Goal: Task Accomplishment & Management: Manage account settings

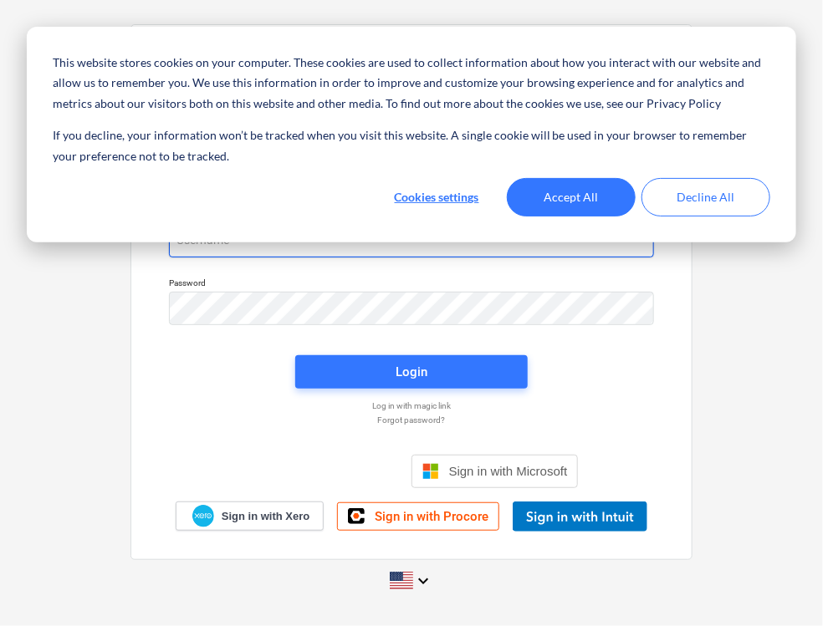
type input "[PERSON_NAME][EMAIL_ADDRESS][PERSON_NAME][DOMAIN_NAME]"
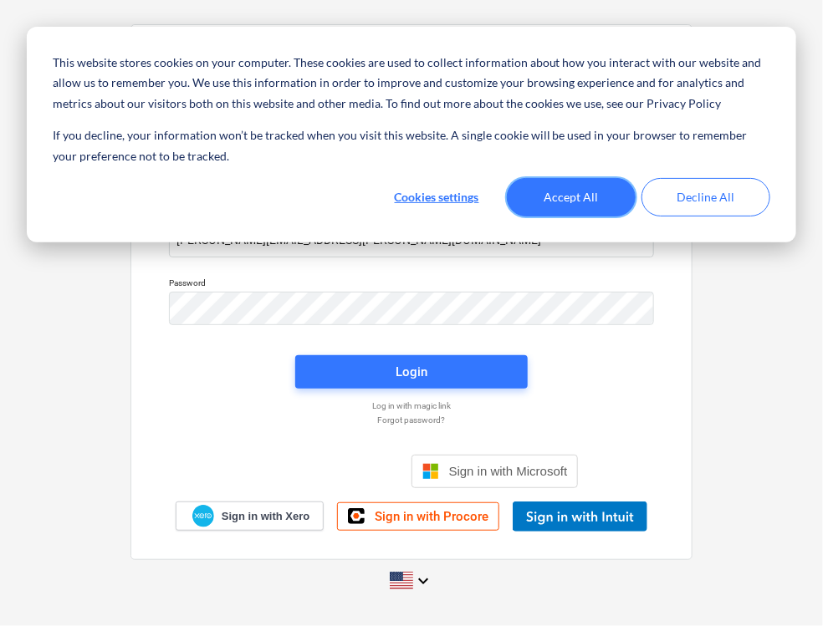
click at [543, 197] on button "Accept All" at bounding box center [571, 197] width 129 height 38
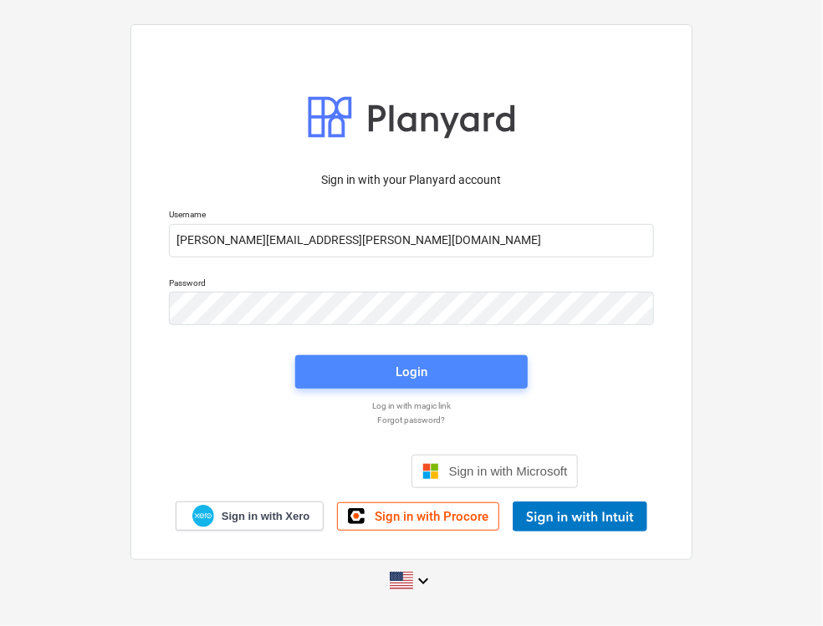
click at [401, 363] on div "Login" at bounding box center [411, 372] width 32 height 22
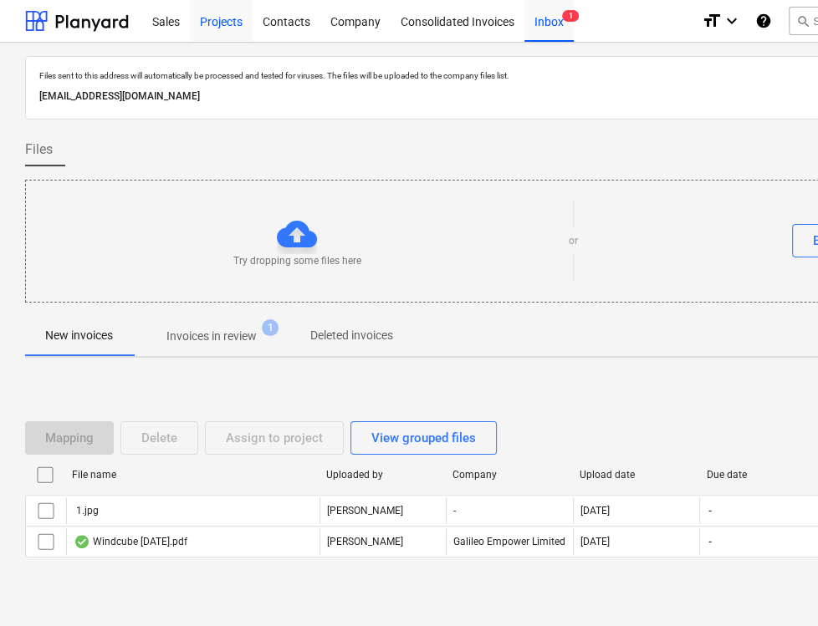
click at [232, 21] on div "Projects" at bounding box center [221, 20] width 63 height 43
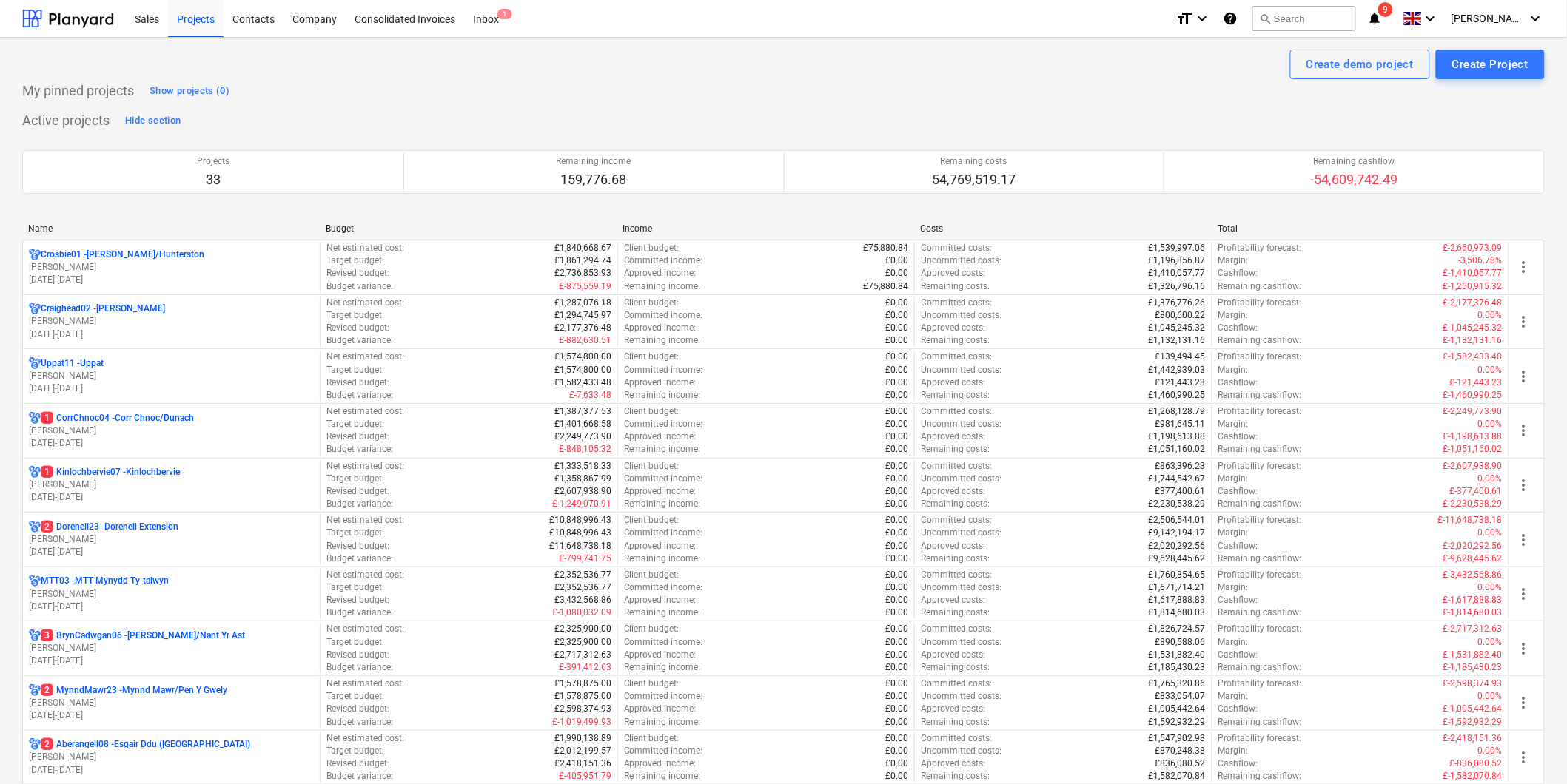
click at [728, 12] on span "9" at bounding box center [1386, 10] width 15 height 15
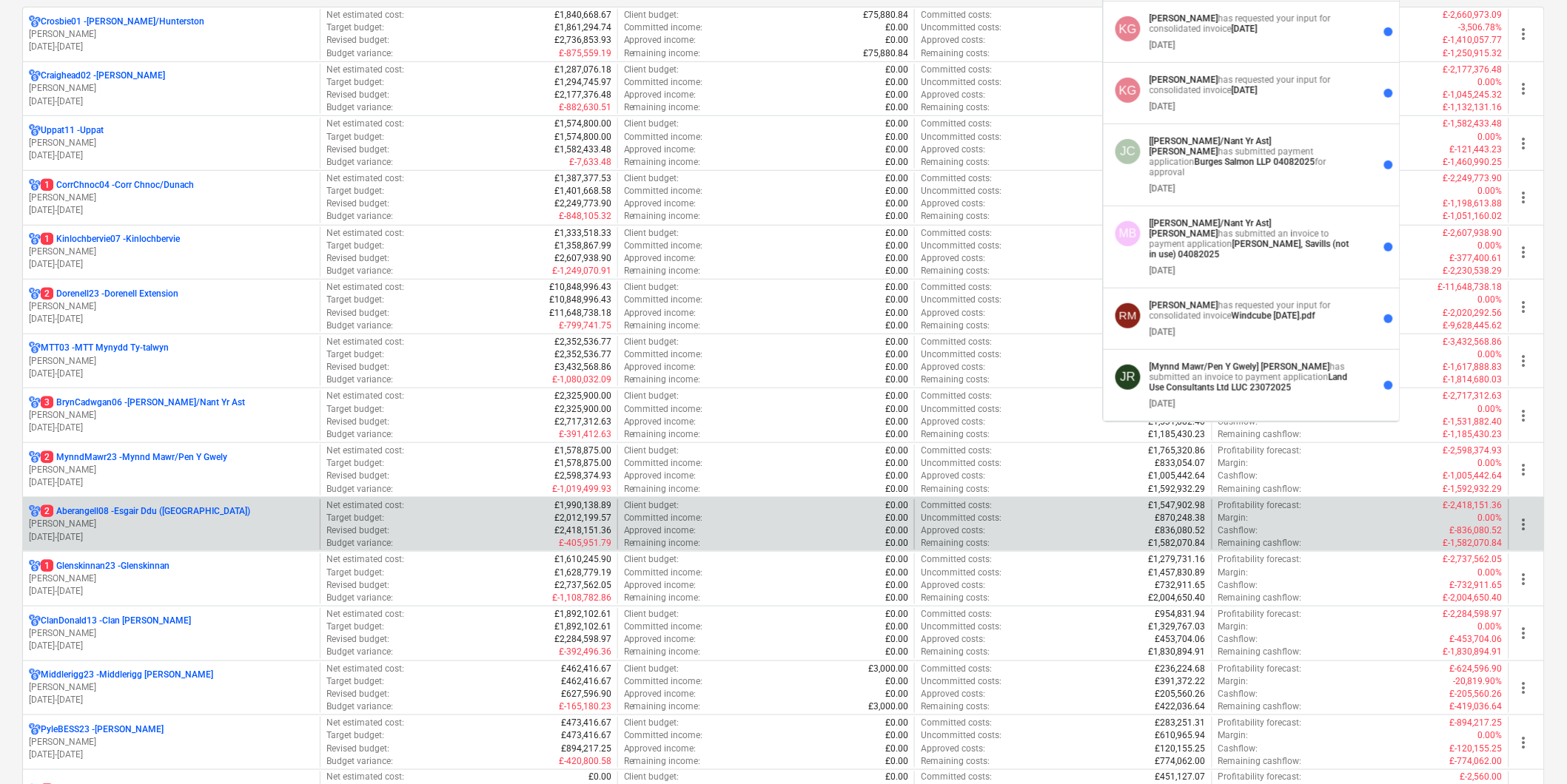
scroll to position [246, 0]
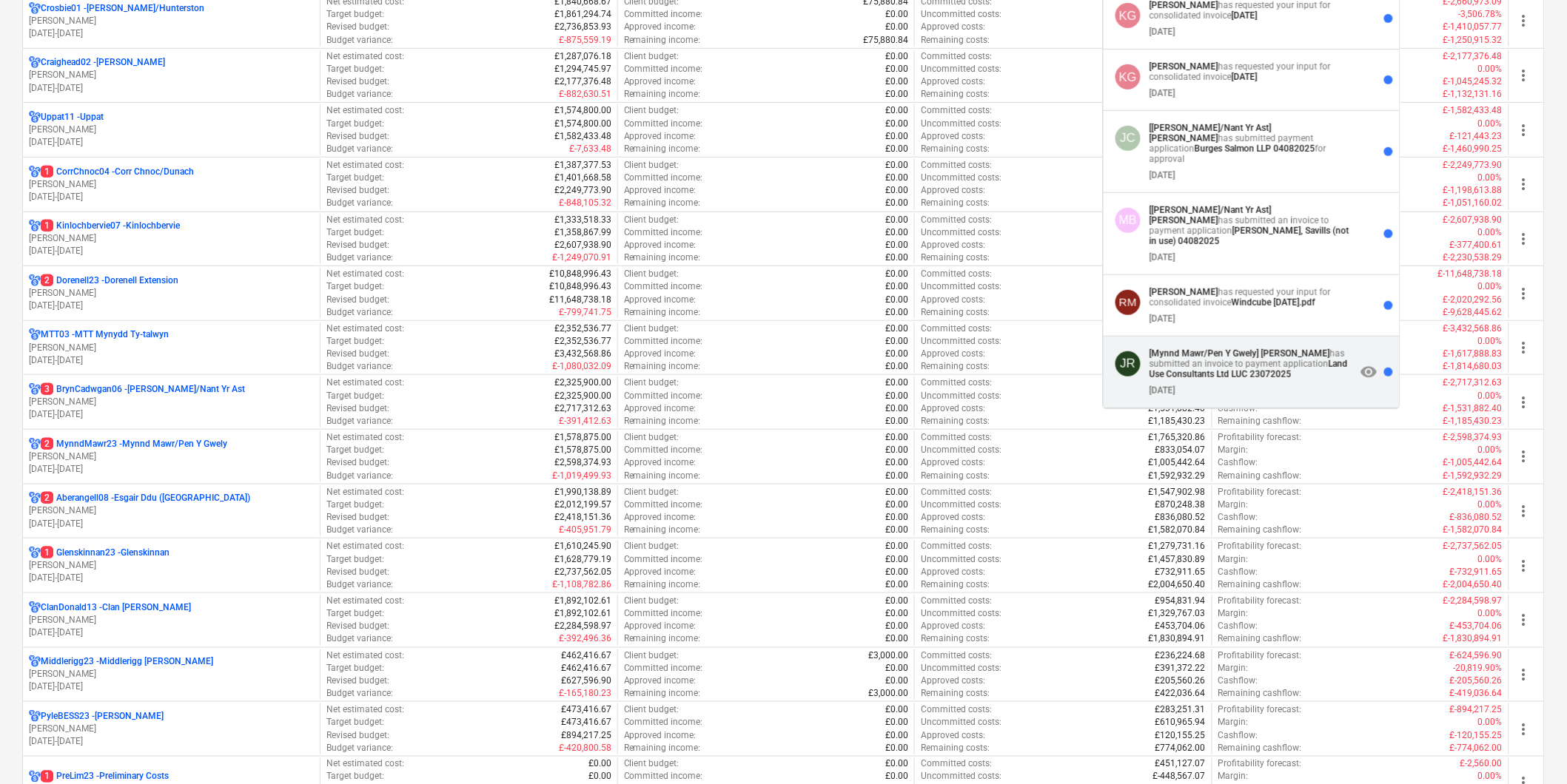
click at [728, 373] on strong "Land Use Consultants Ltd LUC 23072025" at bounding box center [1249, 369] width 198 height 20
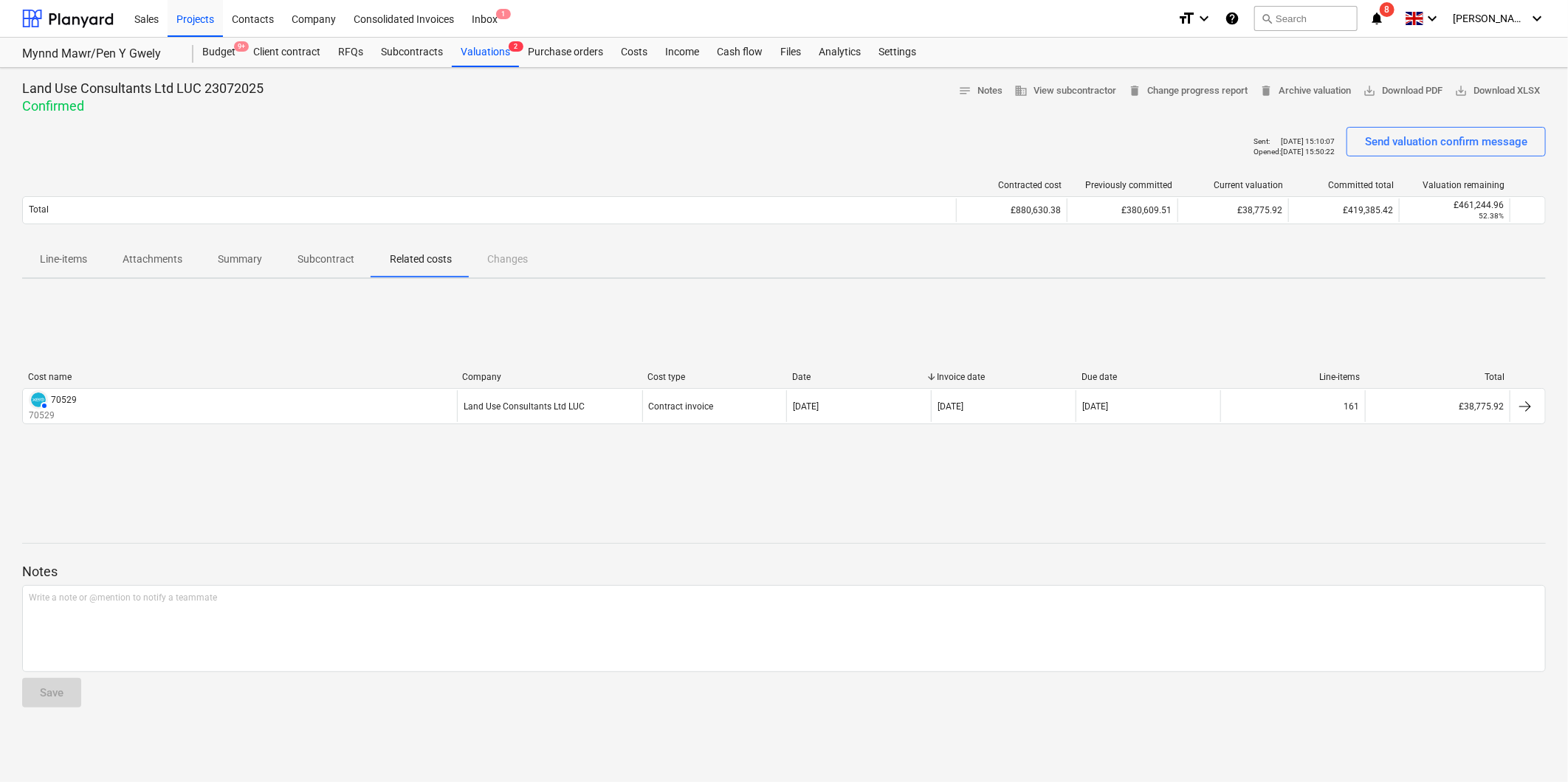
click at [726, 11] on span "8" at bounding box center [1387, 10] width 15 height 15
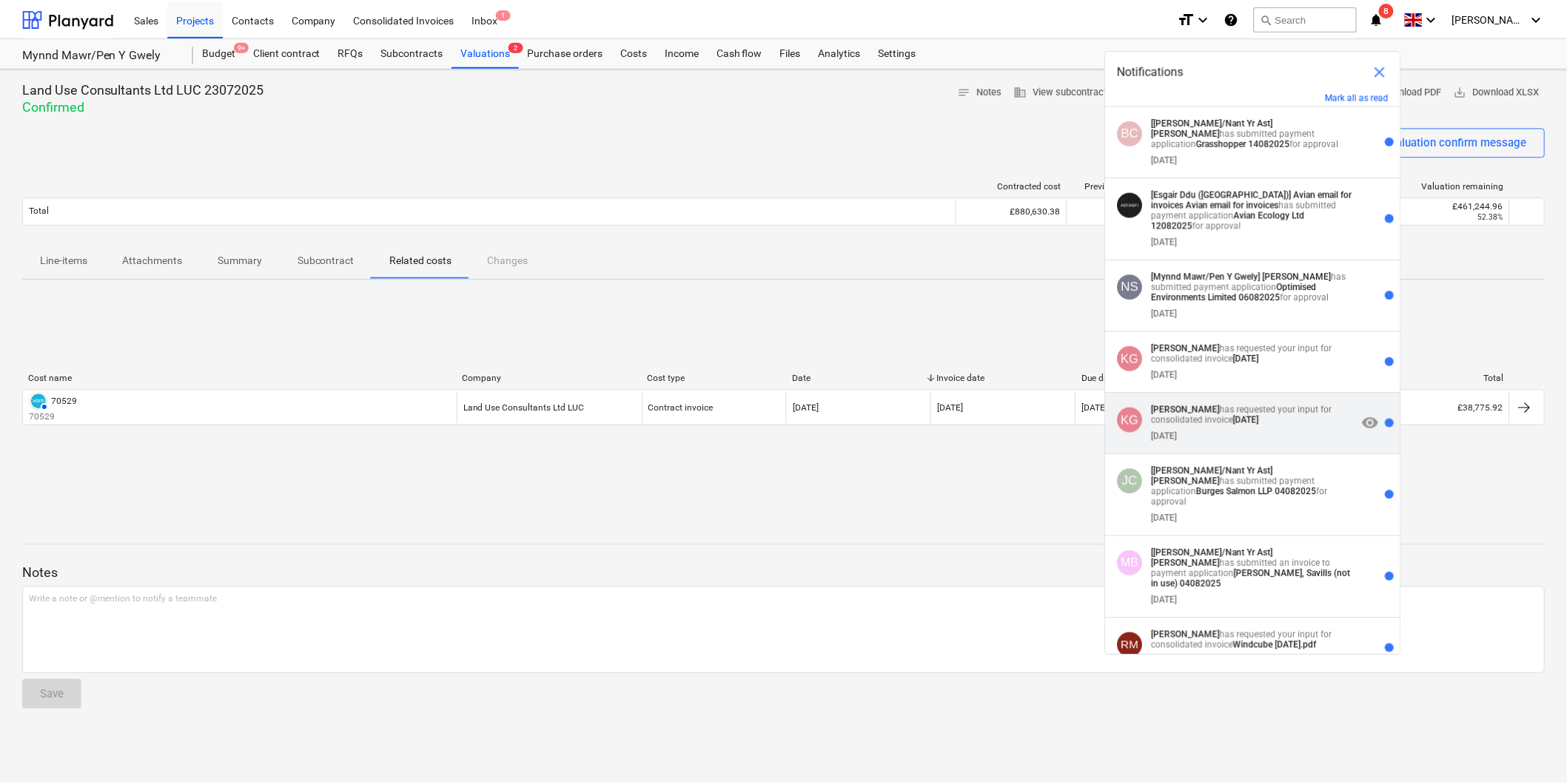
scroll to position [25, 0]
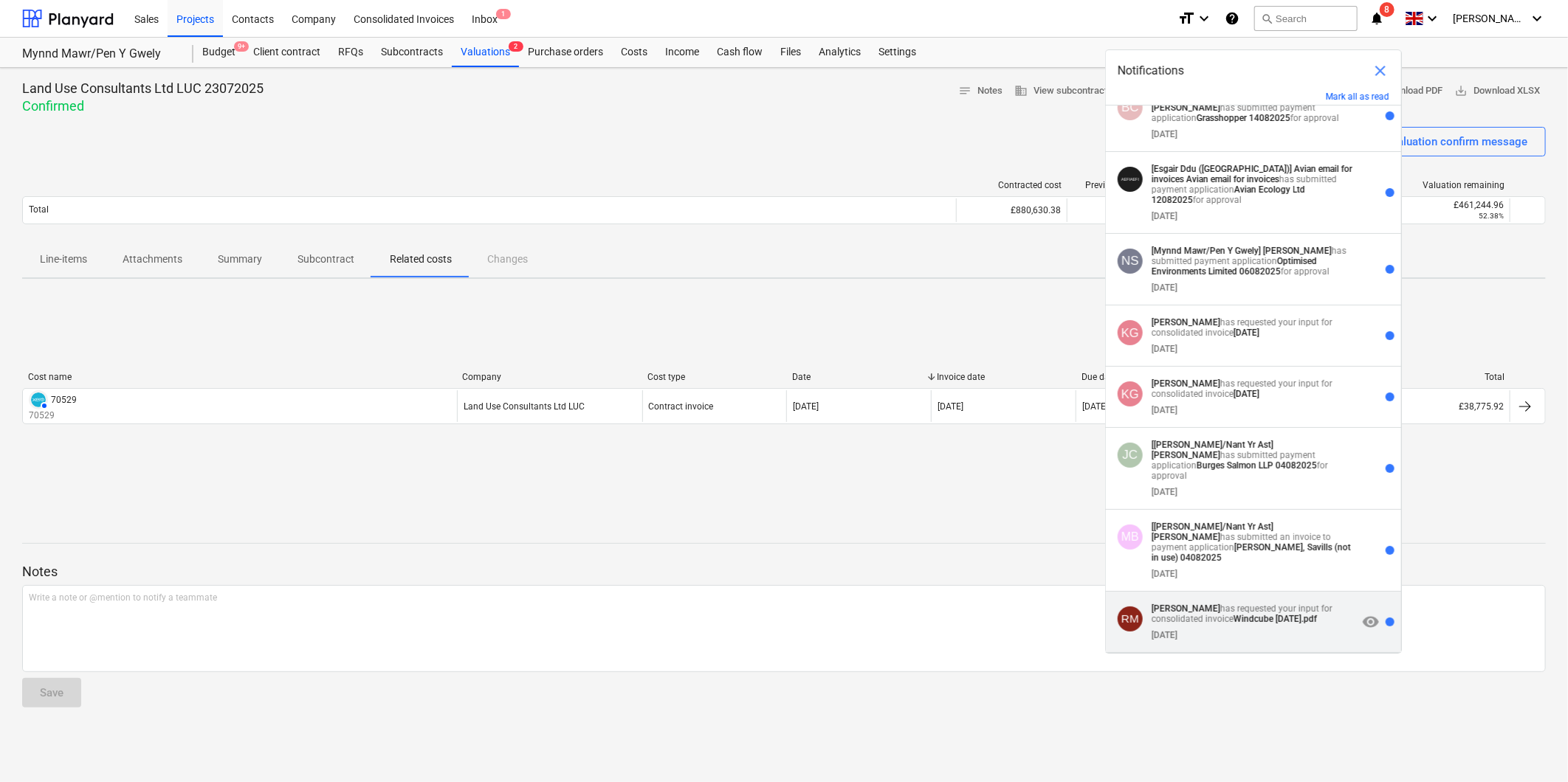
click at [726, 530] on p "[PERSON_NAME] has requested your input for consolidated invoice Windcube [DATE]…" at bounding box center [1254, 613] width 206 height 20
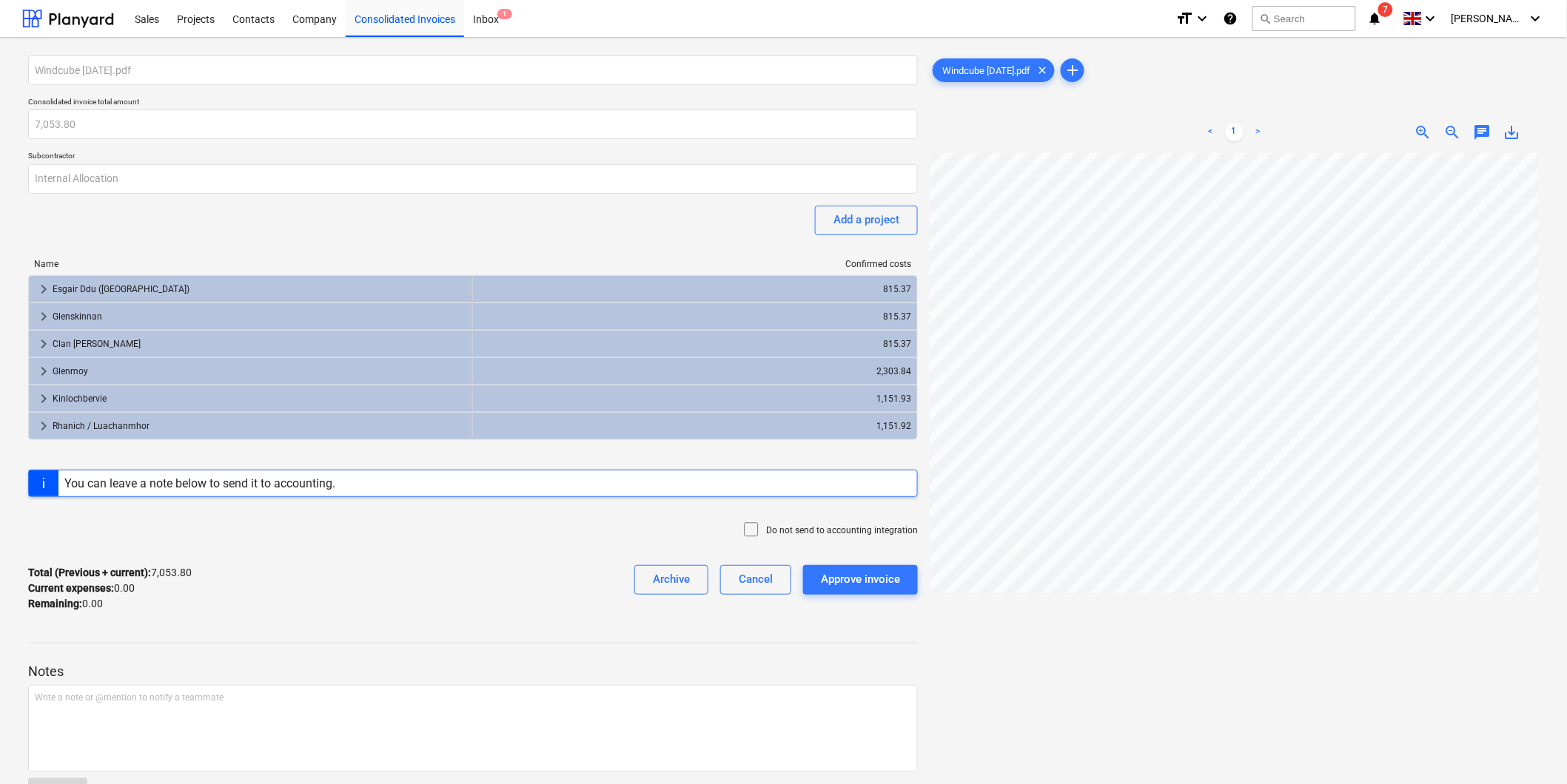
click at [728, 12] on span "7" at bounding box center [1386, 10] width 15 height 15
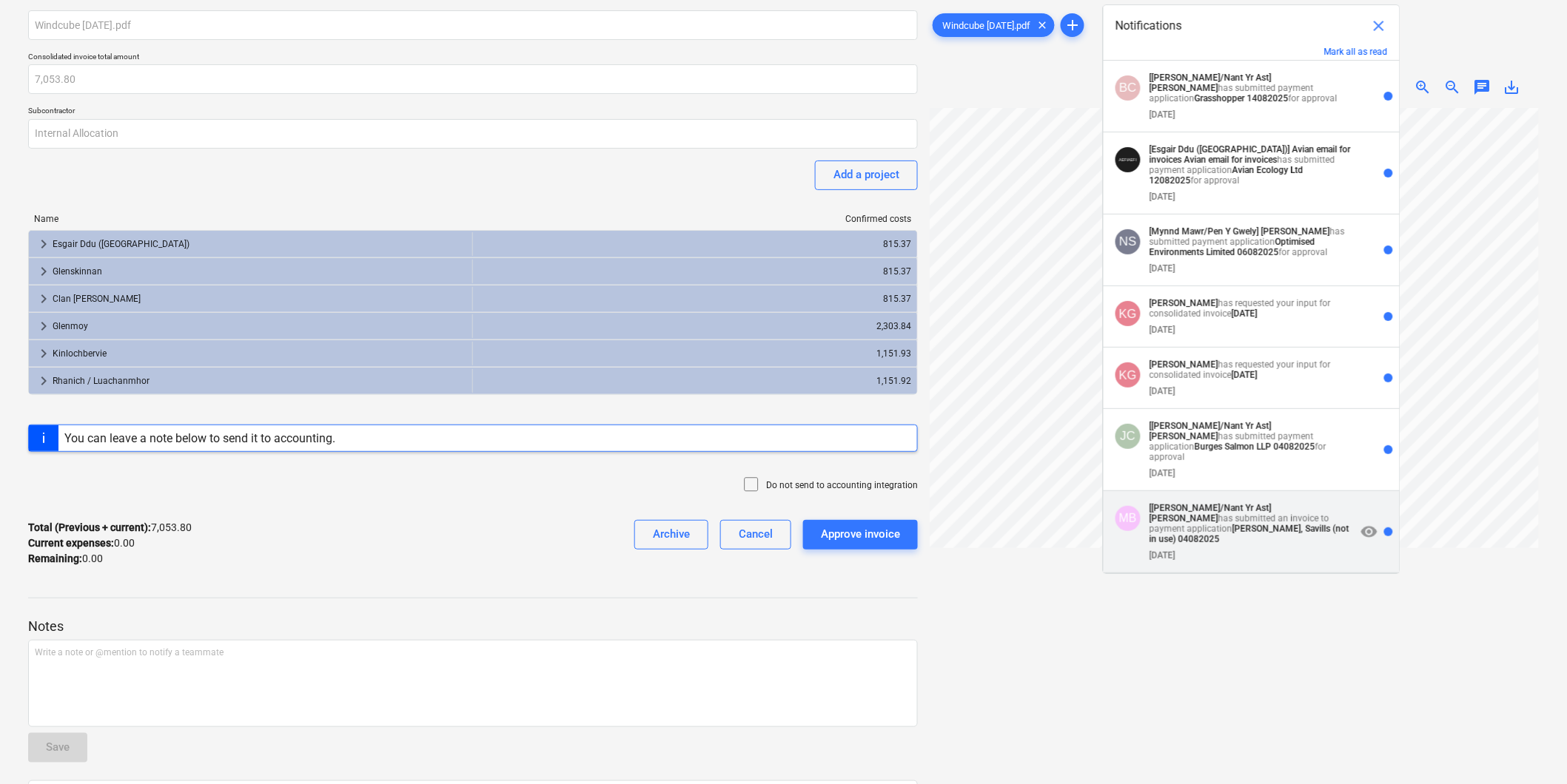
scroll to position [82, 0]
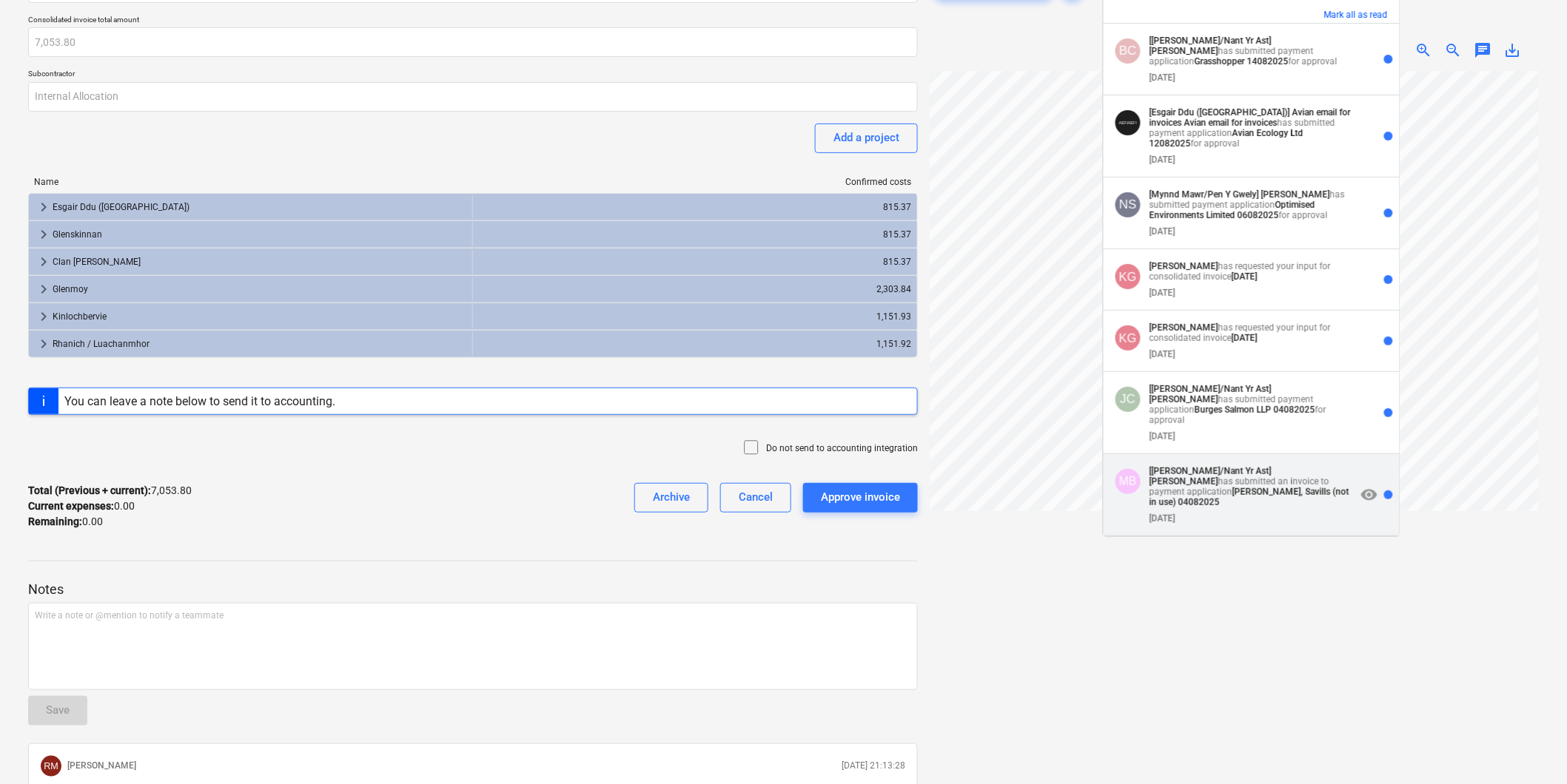
click at [728, 508] on div "[DATE]" at bounding box center [1253, 516] width 206 height 16
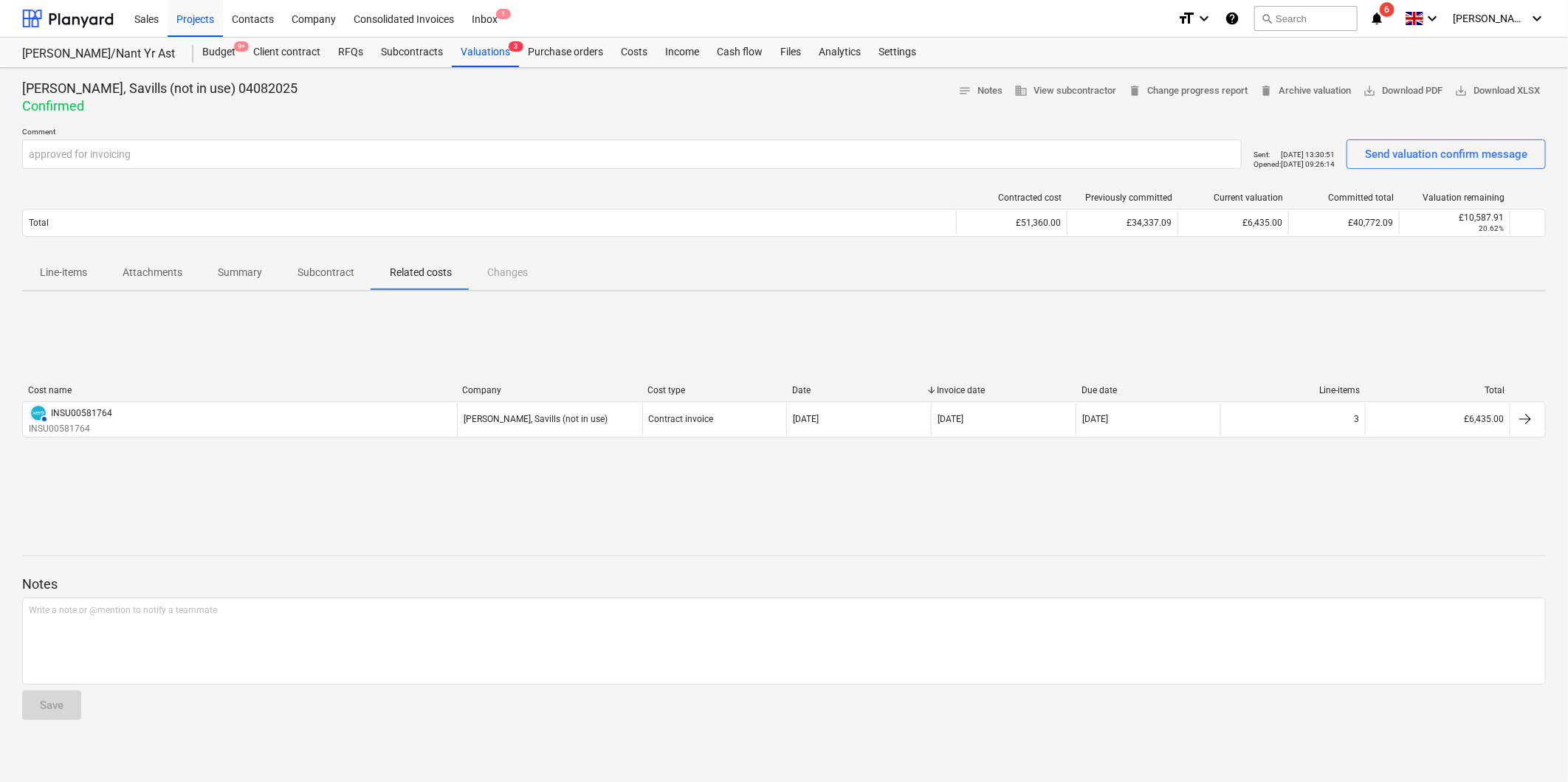
click at [726, 11] on span "6" at bounding box center [1387, 10] width 15 height 15
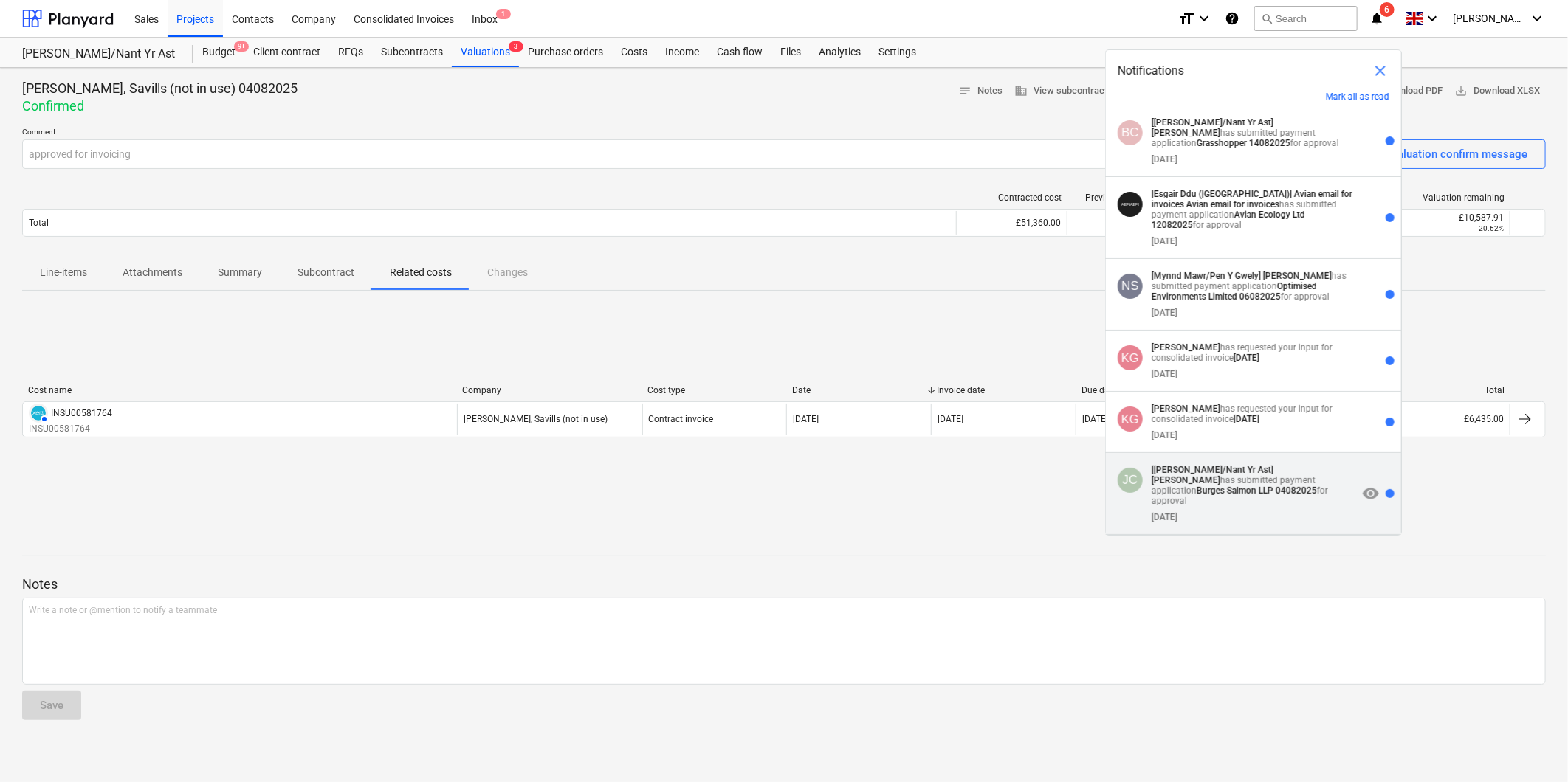
click at [726, 516] on div "[DATE]" at bounding box center [1254, 515] width 206 height 16
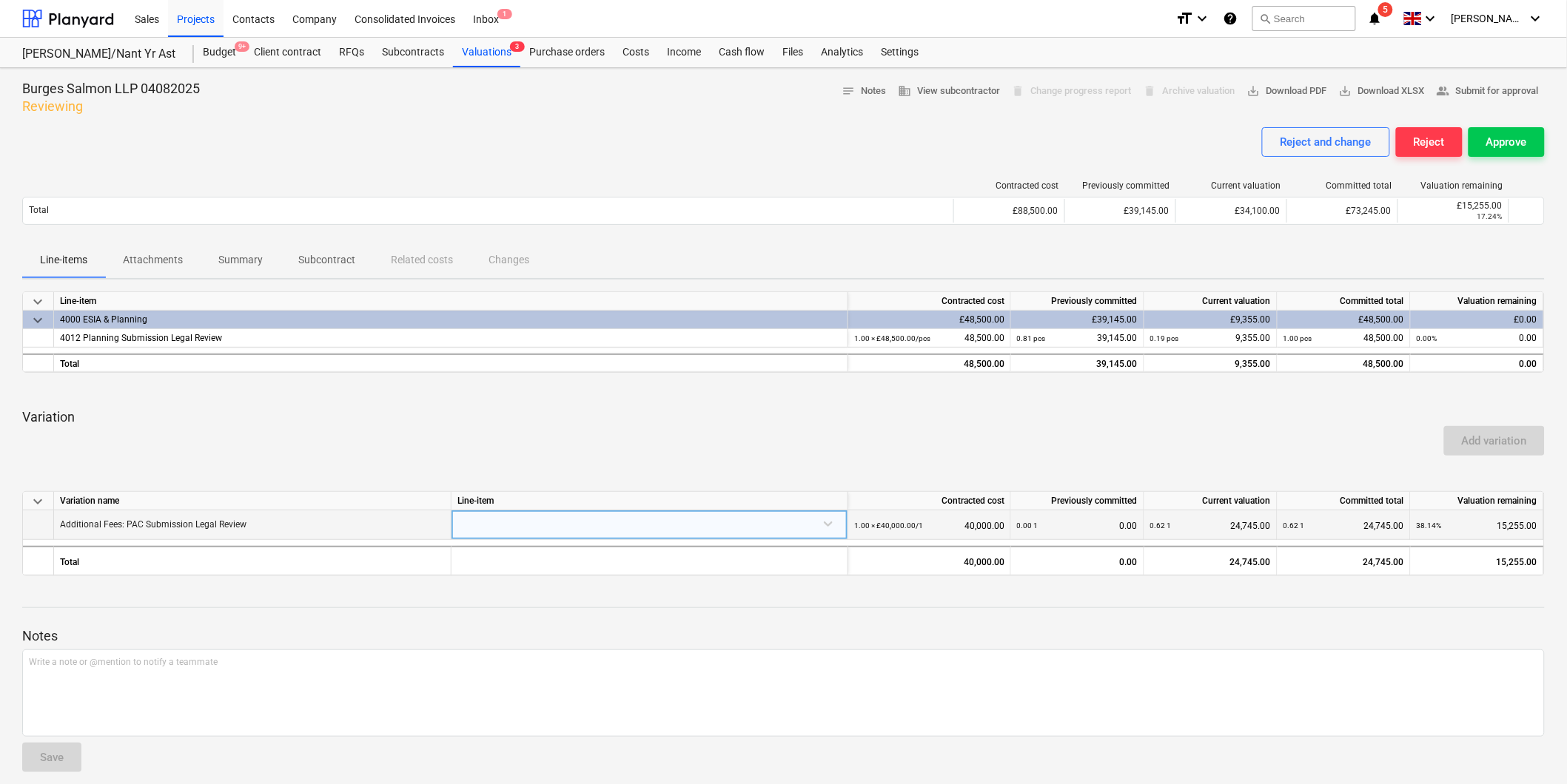
click at [701, 527] on div at bounding box center [650, 523] width 384 height 26
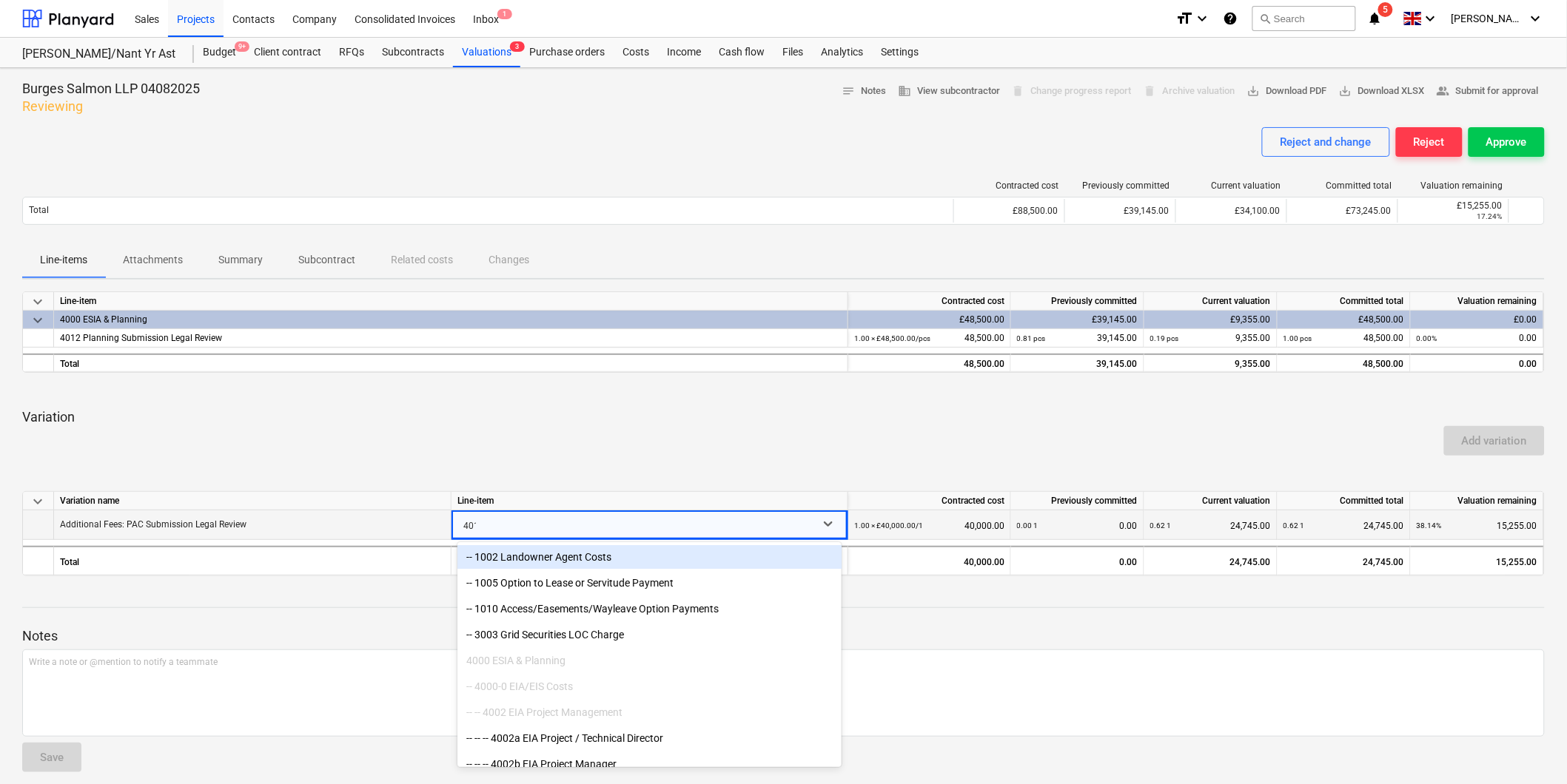
type input "4012"
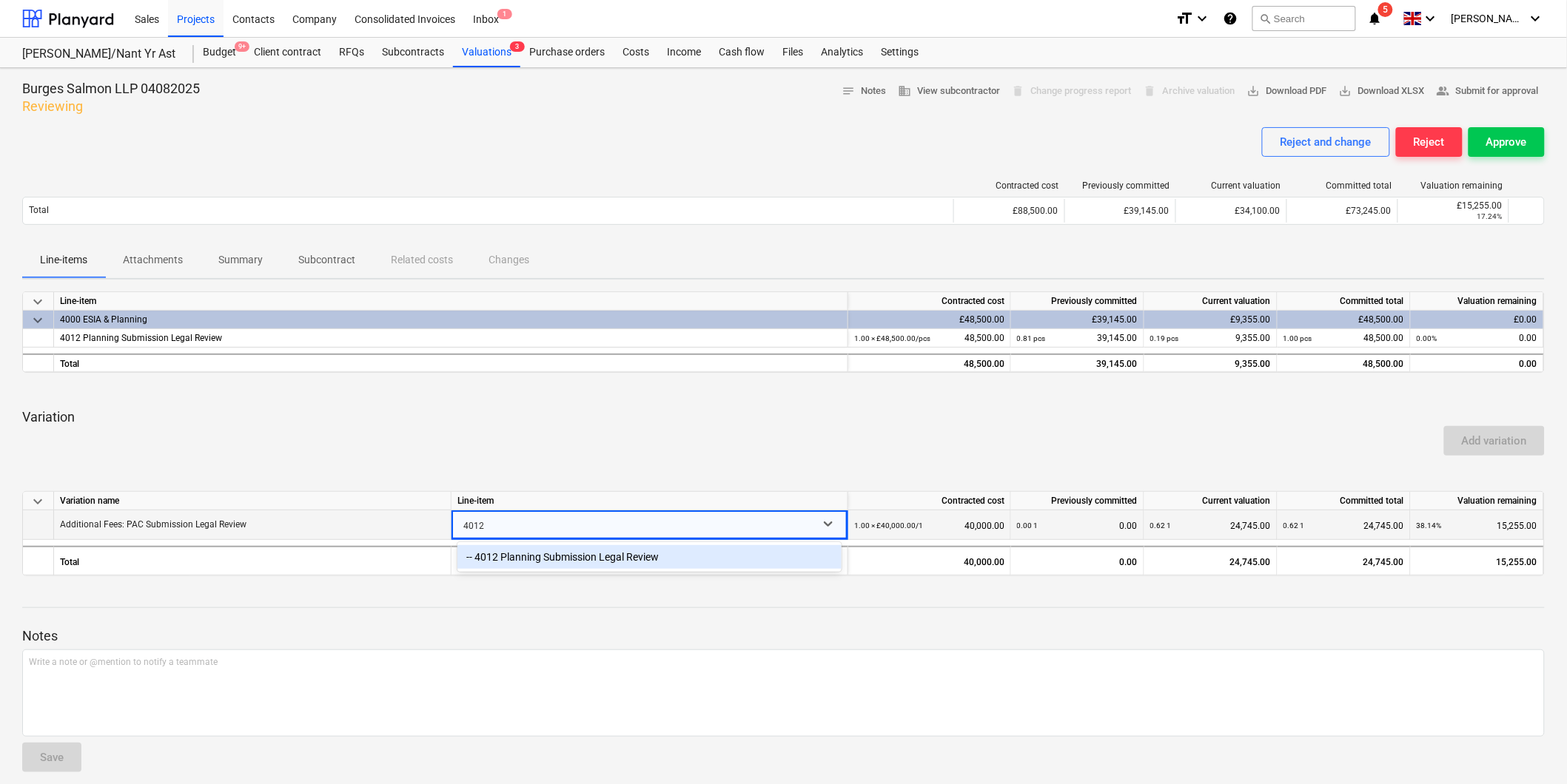
click at [594, 531] on div "-- 4012 Planning Submission Legal Review" at bounding box center [650, 557] width 384 height 24
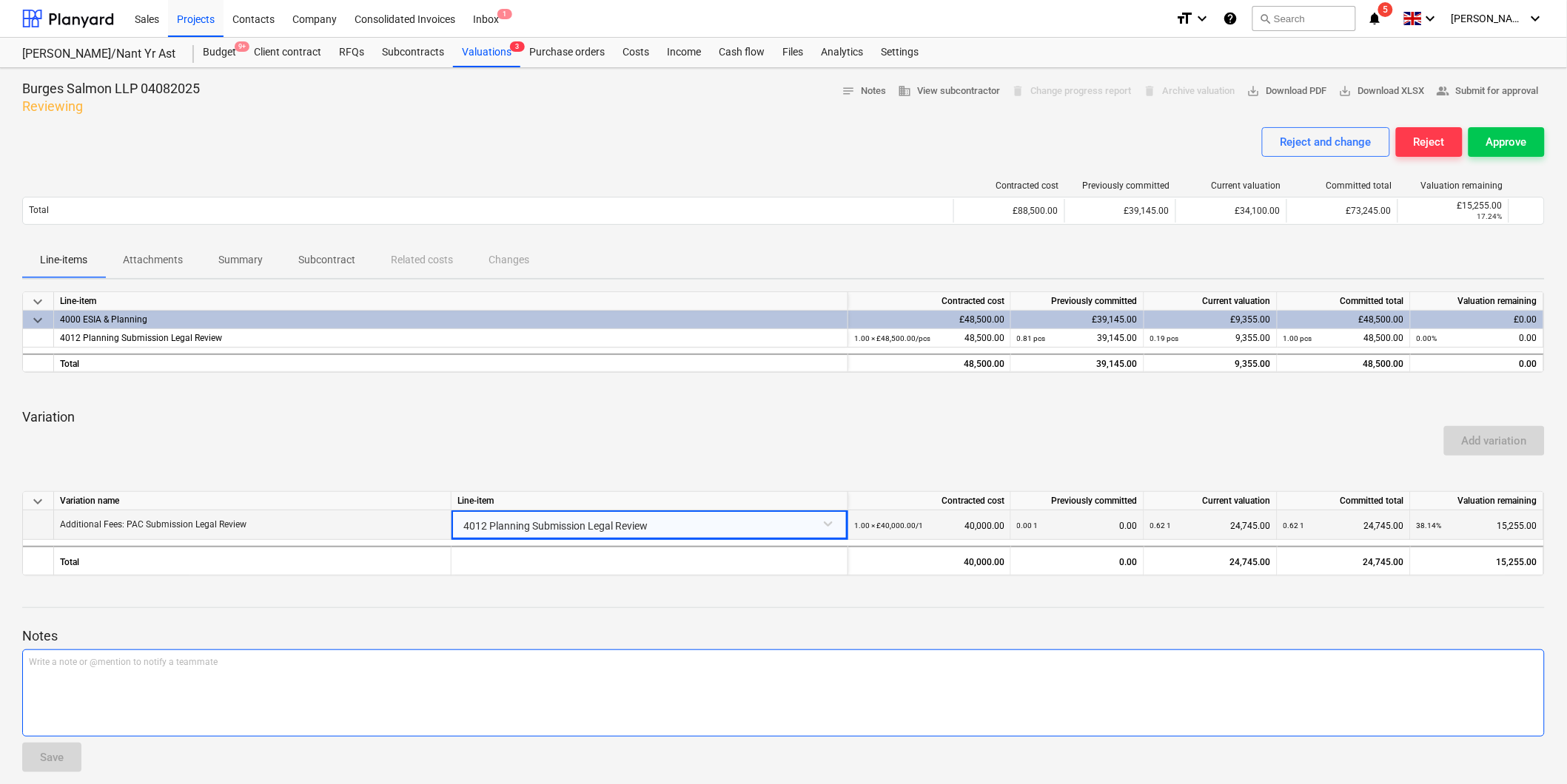
click at [553, 531] on div "Write a note or @mention to notify a teammate [PERSON_NAME]" at bounding box center [784, 693] width 1523 height 88
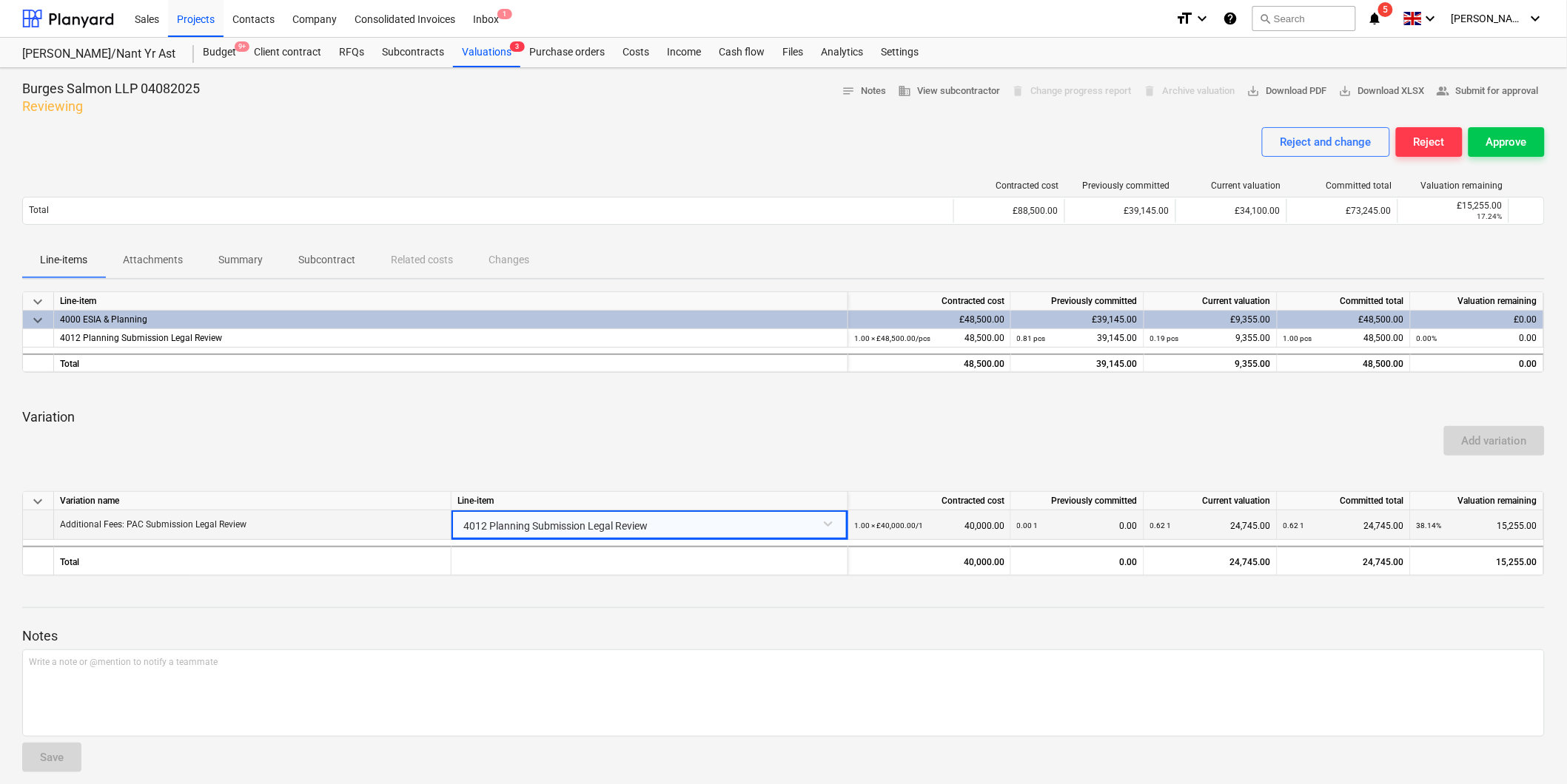
click at [728, 527] on div "1.00 × £40,000.00 / 1 40,000.00" at bounding box center [930, 526] width 151 height 30
click at [728, 521] on div "1.00 × £40,000.00 / 1 40,000.00" at bounding box center [930, 526] width 151 height 30
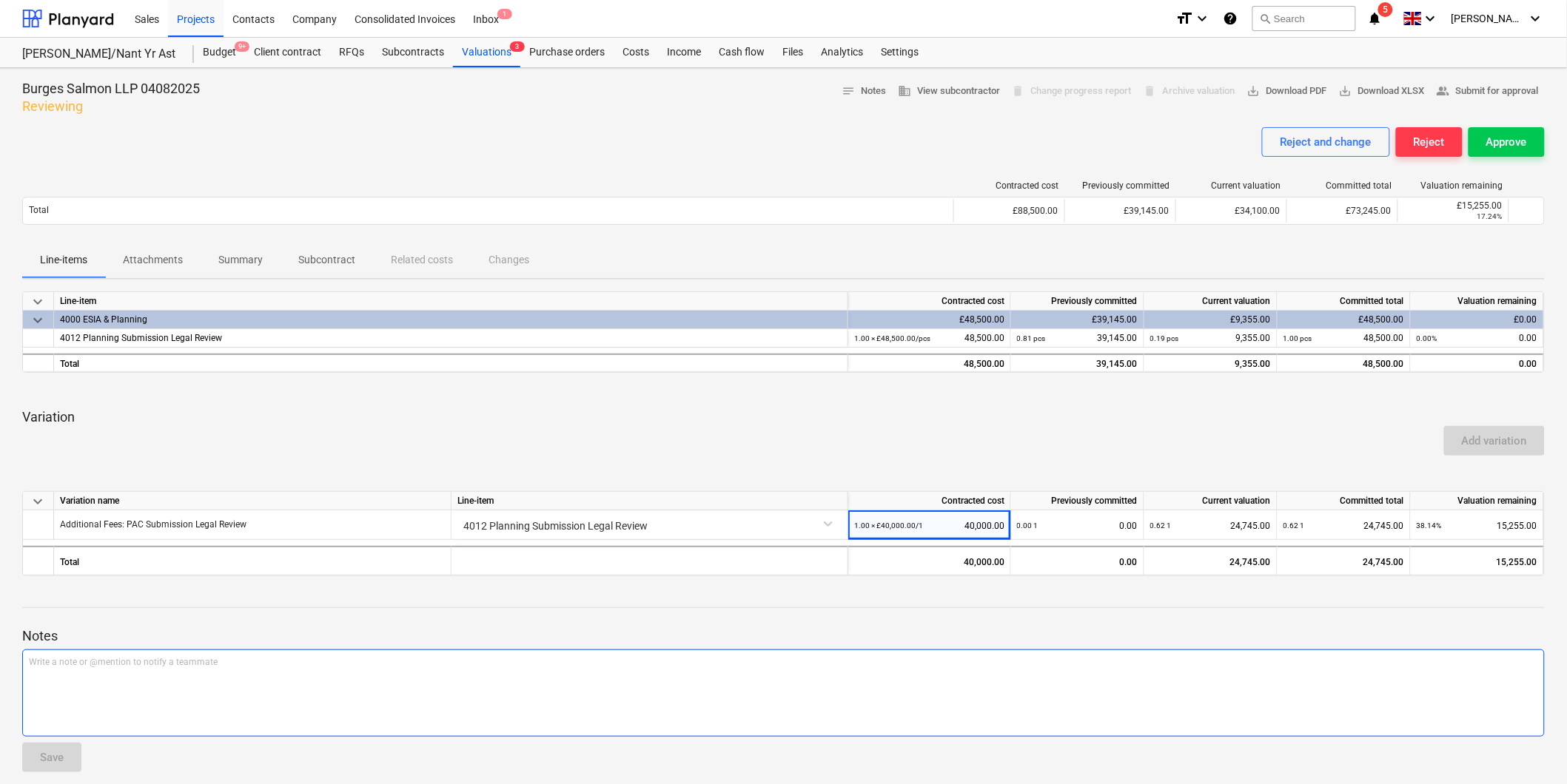
click at [277, 531] on div "Write a note or @mention to notify a teammate [PERSON_NAME]" at bounding box center [784, 693] width 1523 height 88
click at [71, 531] on div "Write a note or @mention to notify a teammate [PERSON_NAME]" at bounding box center [784, 693] width 1523 height 88
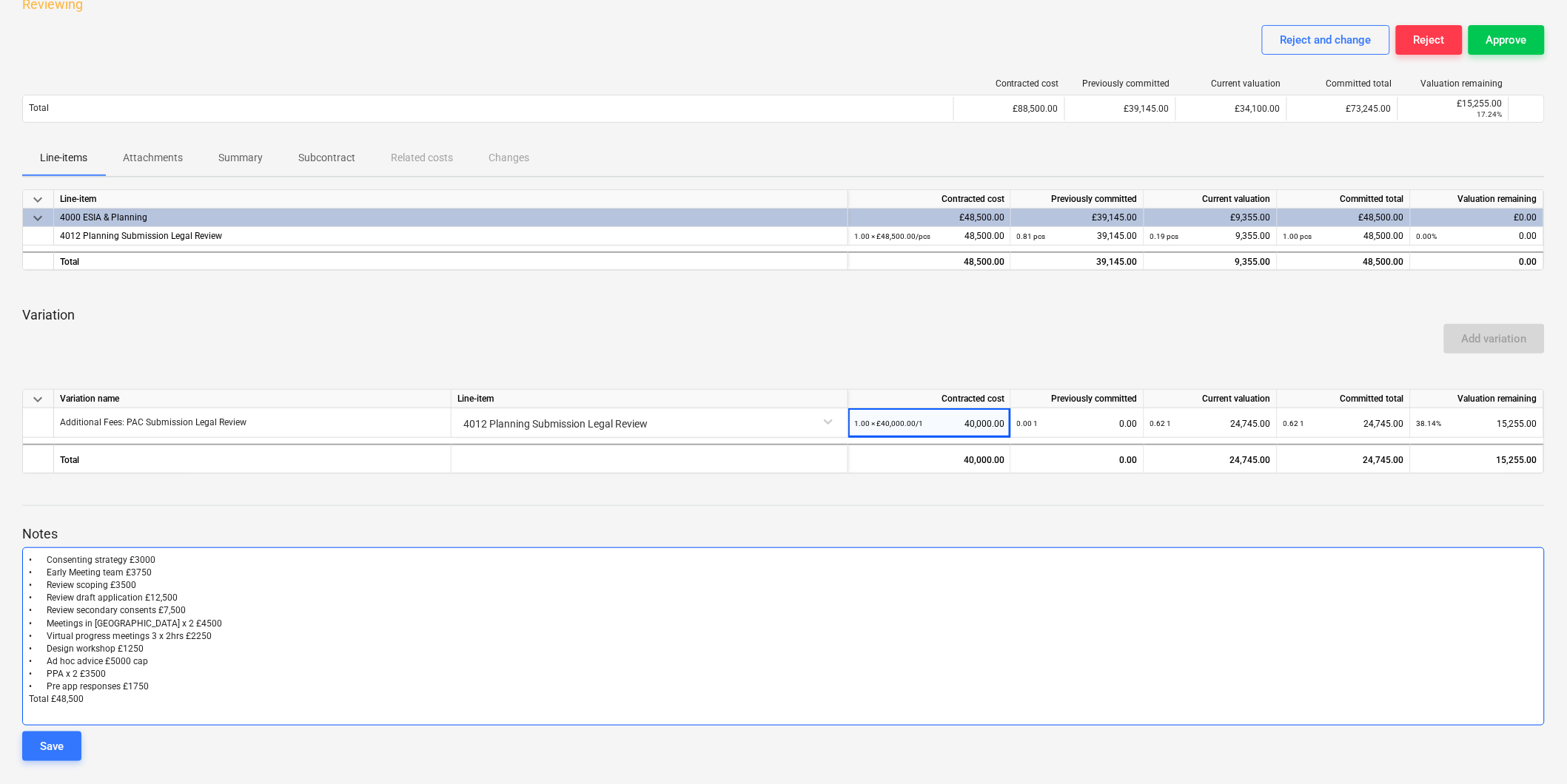
click at [41, 531] on span "• Consenting strategy £3000" at bounding box center [92, 560] width 127 height 11
click at [98, 531] on p "Total £48,500" at bounding box center [784, 699] width 1509 height 12
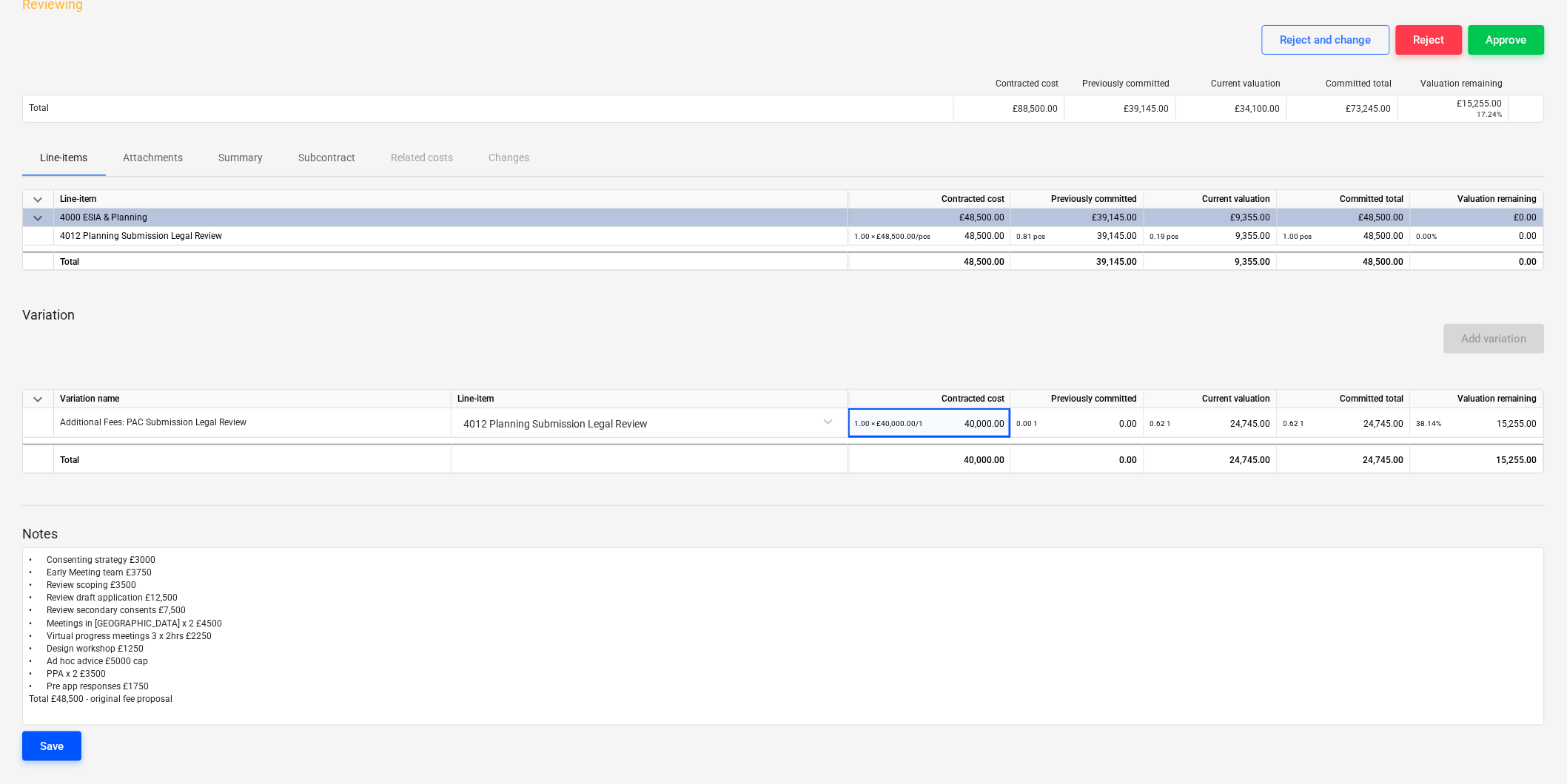
click at [31, 531] on button "Save" at bounding box center [51, 746] width 59 height 29
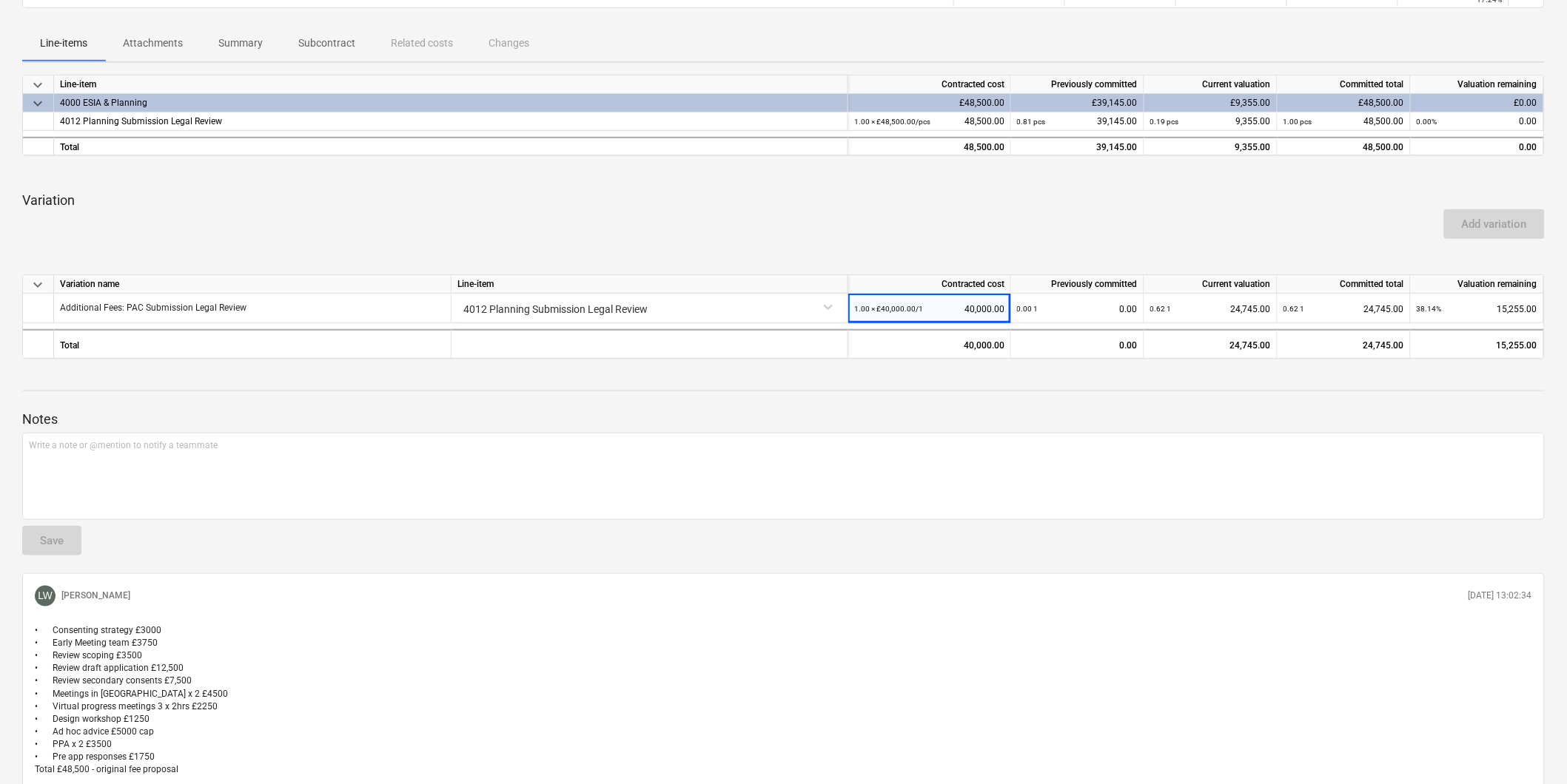
scroll to position [165, 0]
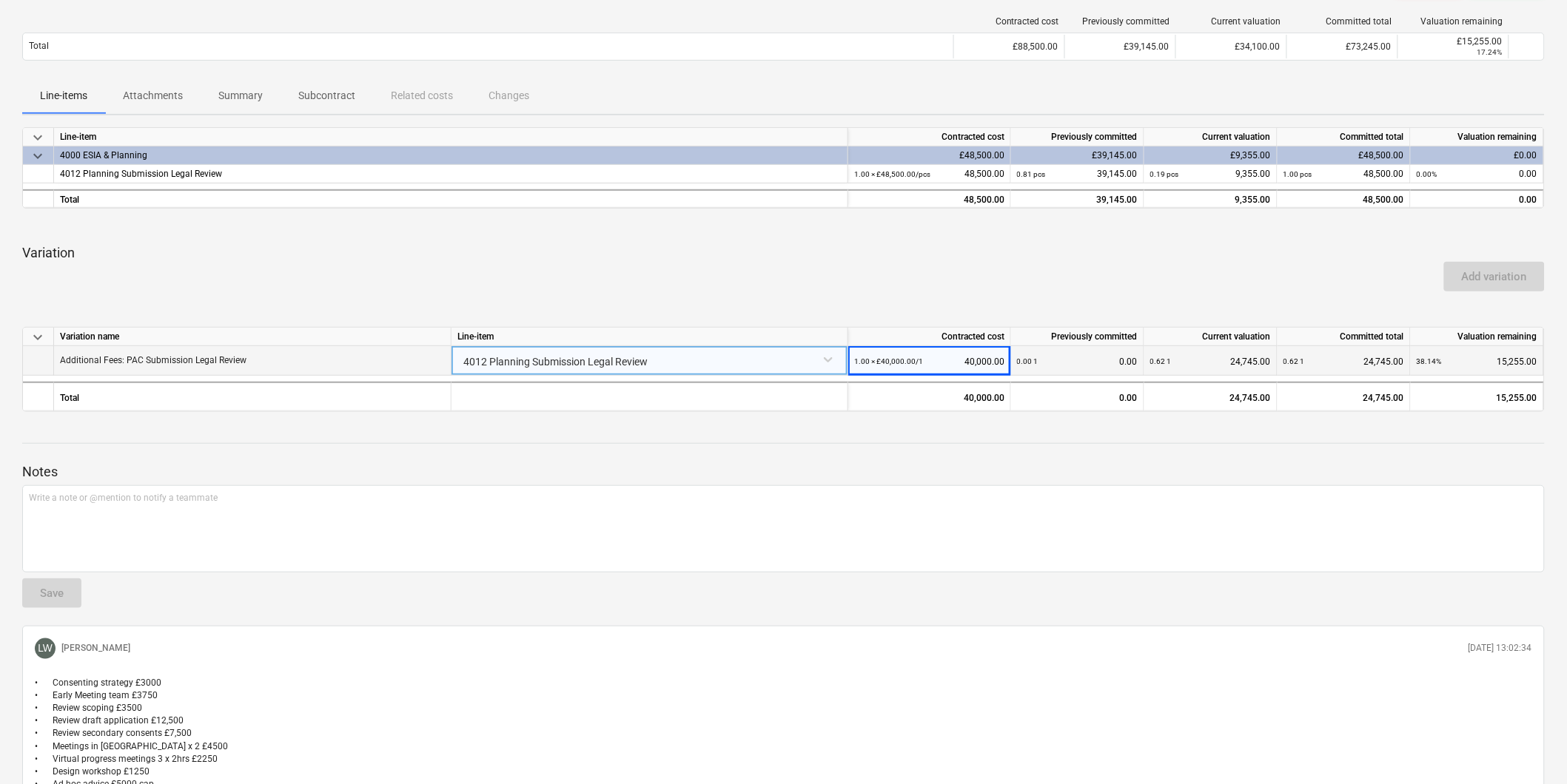
click at [728, 359] on div "1.00 × £40,000.00 / 1 40,000.00" at bounding box center [930, 361] width 151 height 30
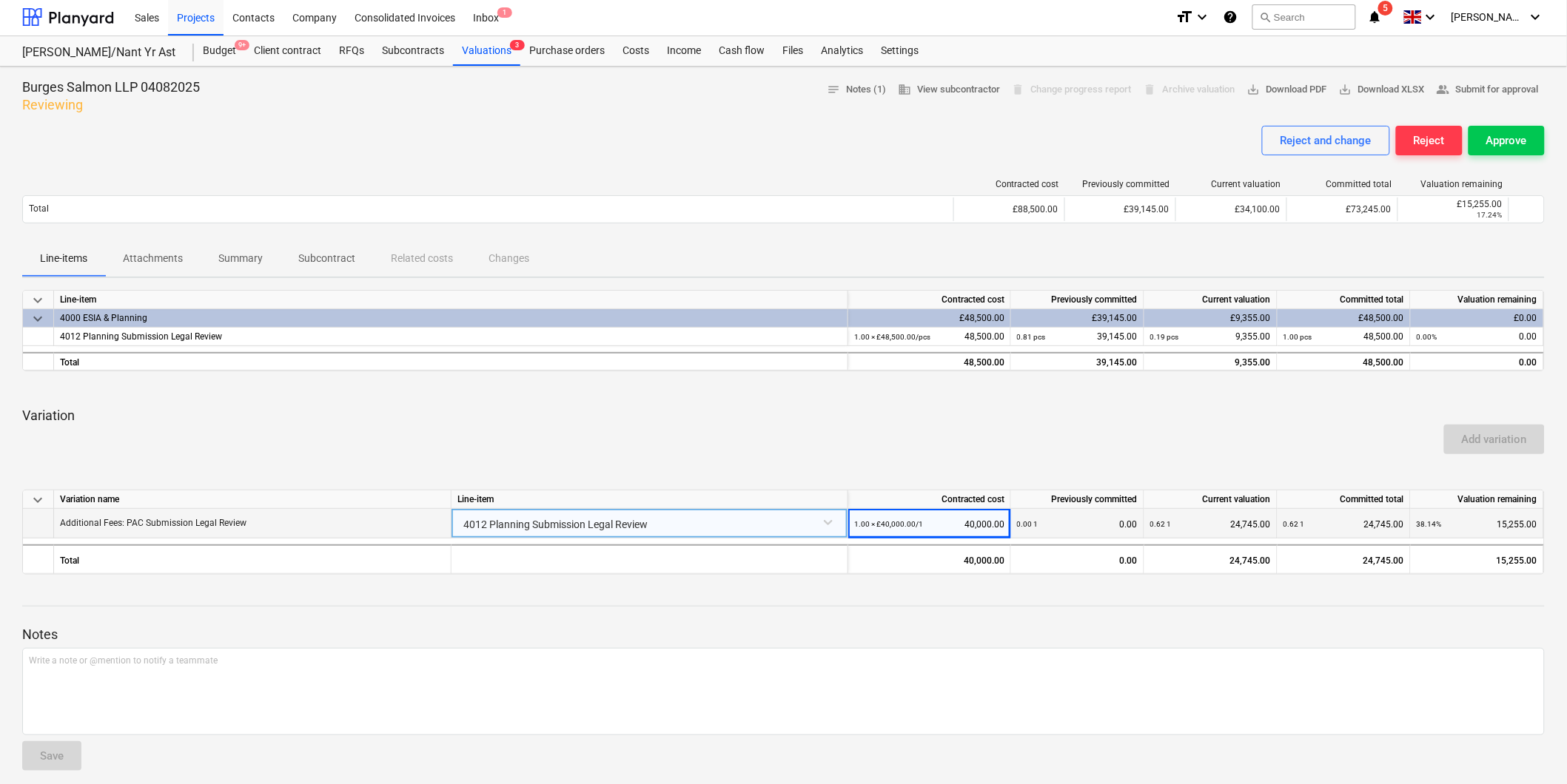
scroll to position [0, 0]
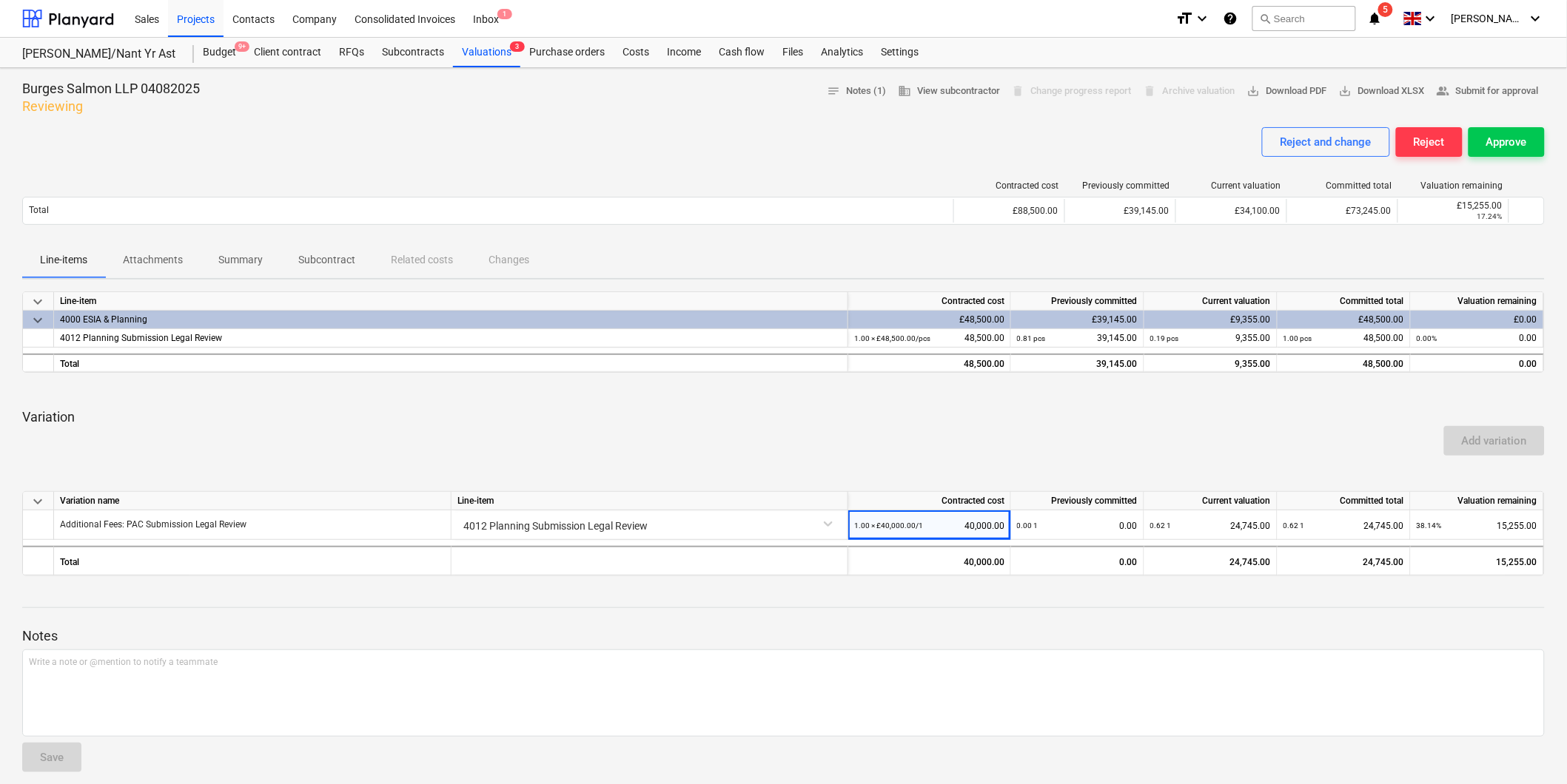
click at [728, 4] on div "format_size keyboard_arrow_down help search Search notifications 5 keyboard_arr…" at bounding box center [1360, 19] width 369 height 37
click at [728, 10] on icon "notifications" at bounding box center [1375, 19] width 15 height 18
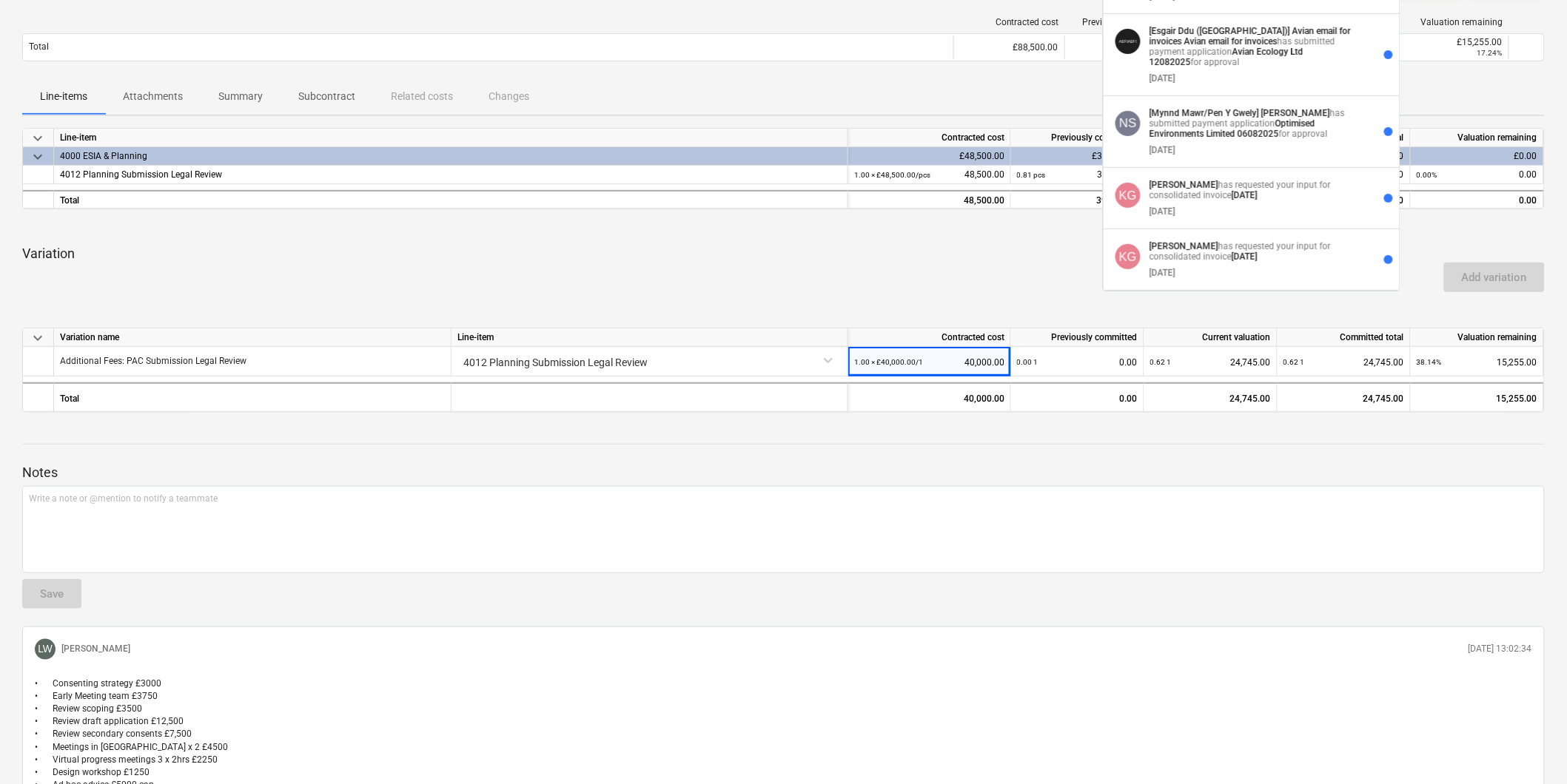
scroll to position [165, 0]
click at [728, 278] on div "[DATE]" at bounding box center [1253, 269] width 206 height 16
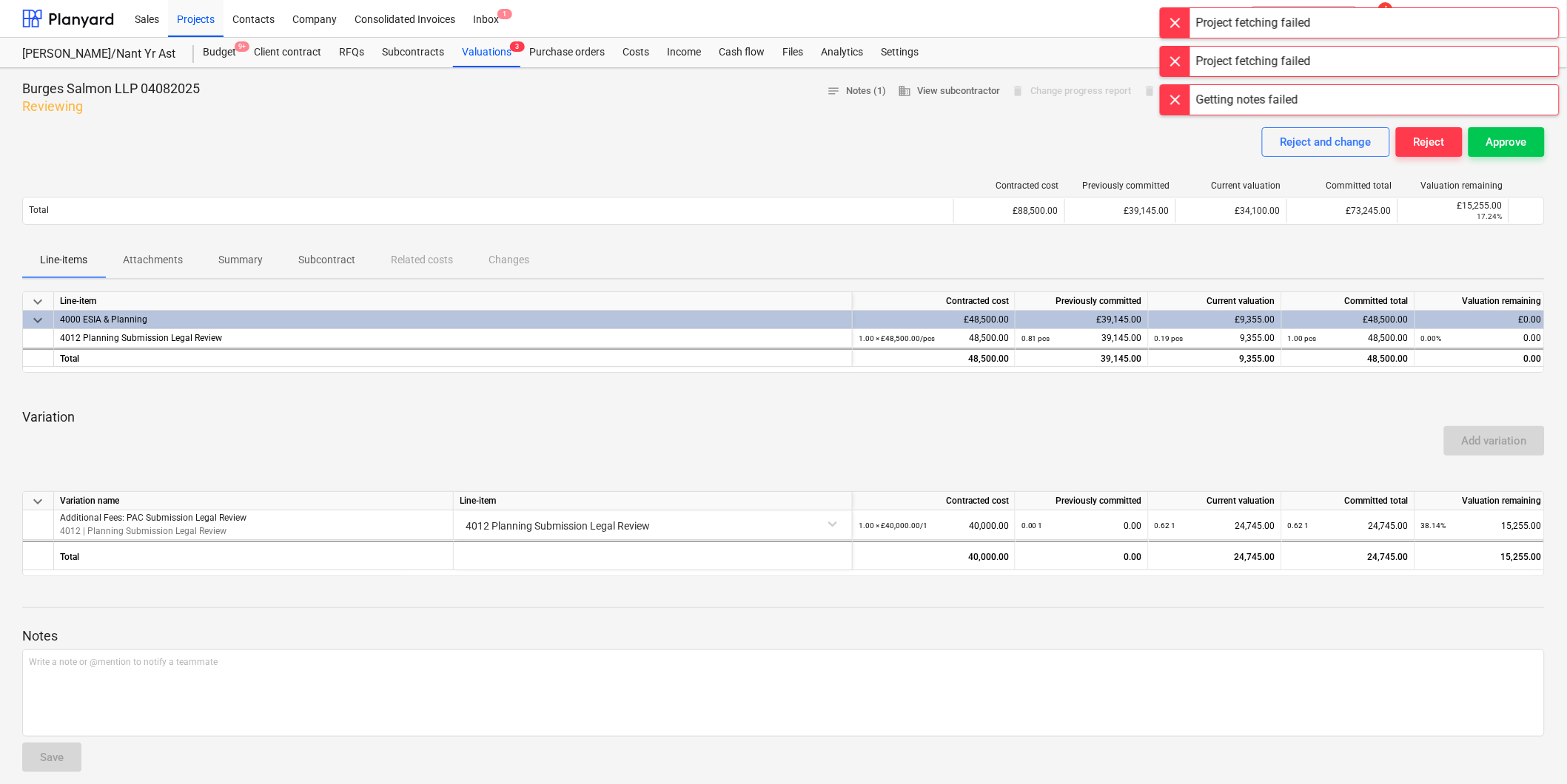
click at [728, 20] on div at bounding box center [1175, 22] width 29 height 29
click at [728, 27] on div at bounding box center [1175, 22] width 29 height 29
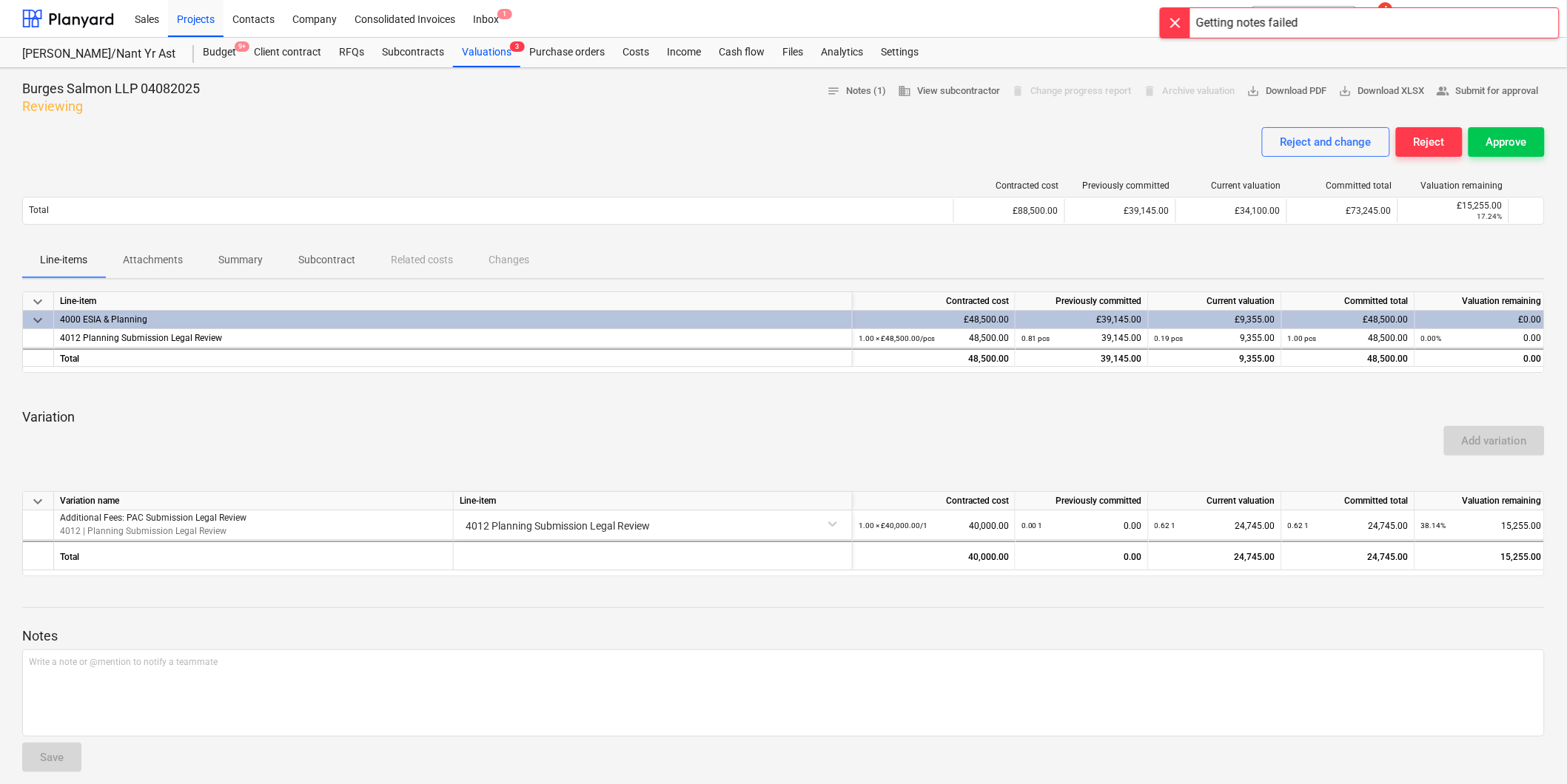
click at [728, 27] on div at bounding box center [1175, 22] width 29 height 29
click at [728, 12] on div "Too many requests, try again later" at bounding box center [1360, 15] width 400 height 31
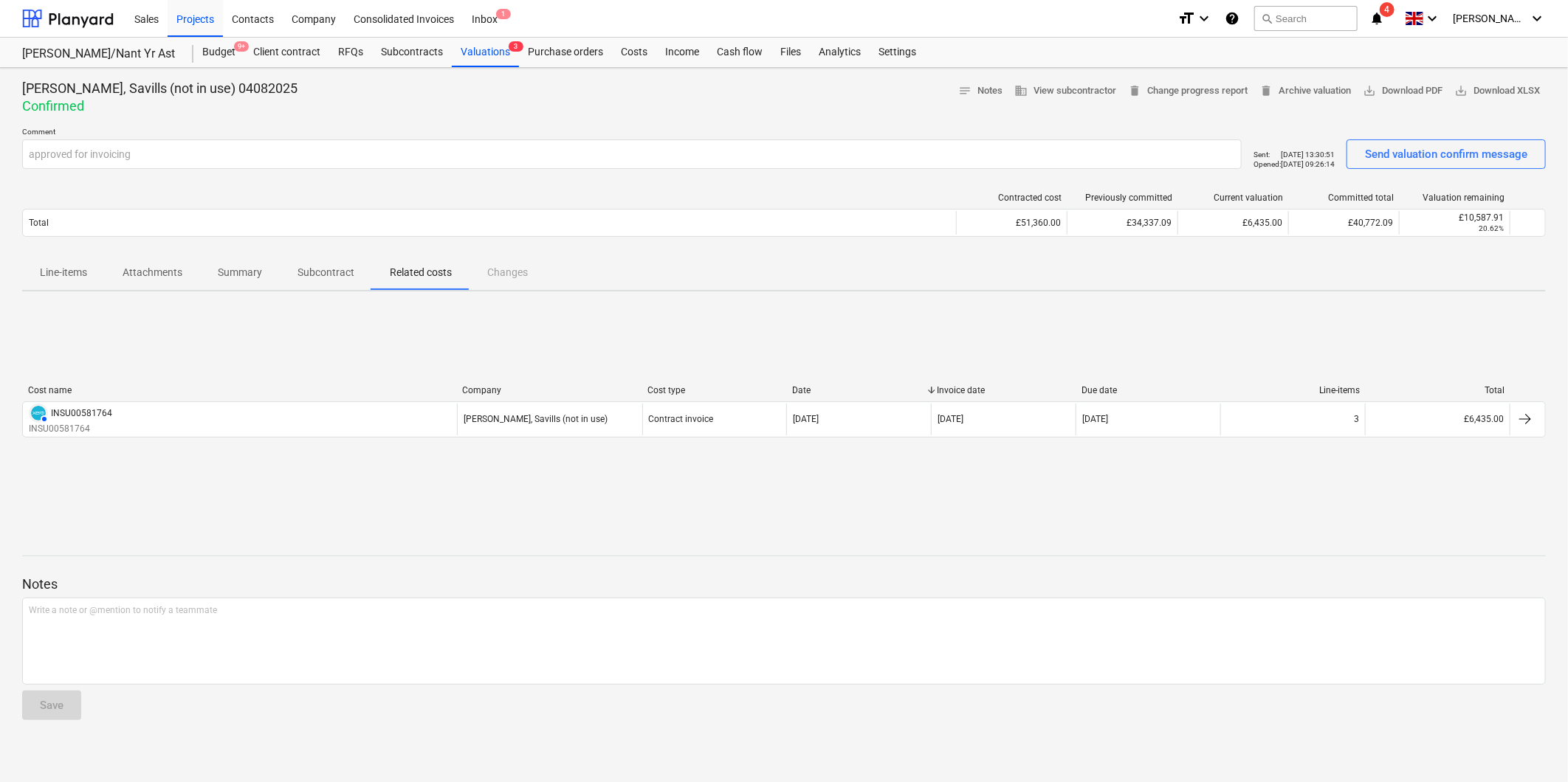
click at [726, 12] on div "Too many requests, try again later" at bounding box center [1361, 15] width 399 height 31
click at [726, 4] on div "Too many requests, try again later" at bounding box center [1361, 15] width 399 height 31
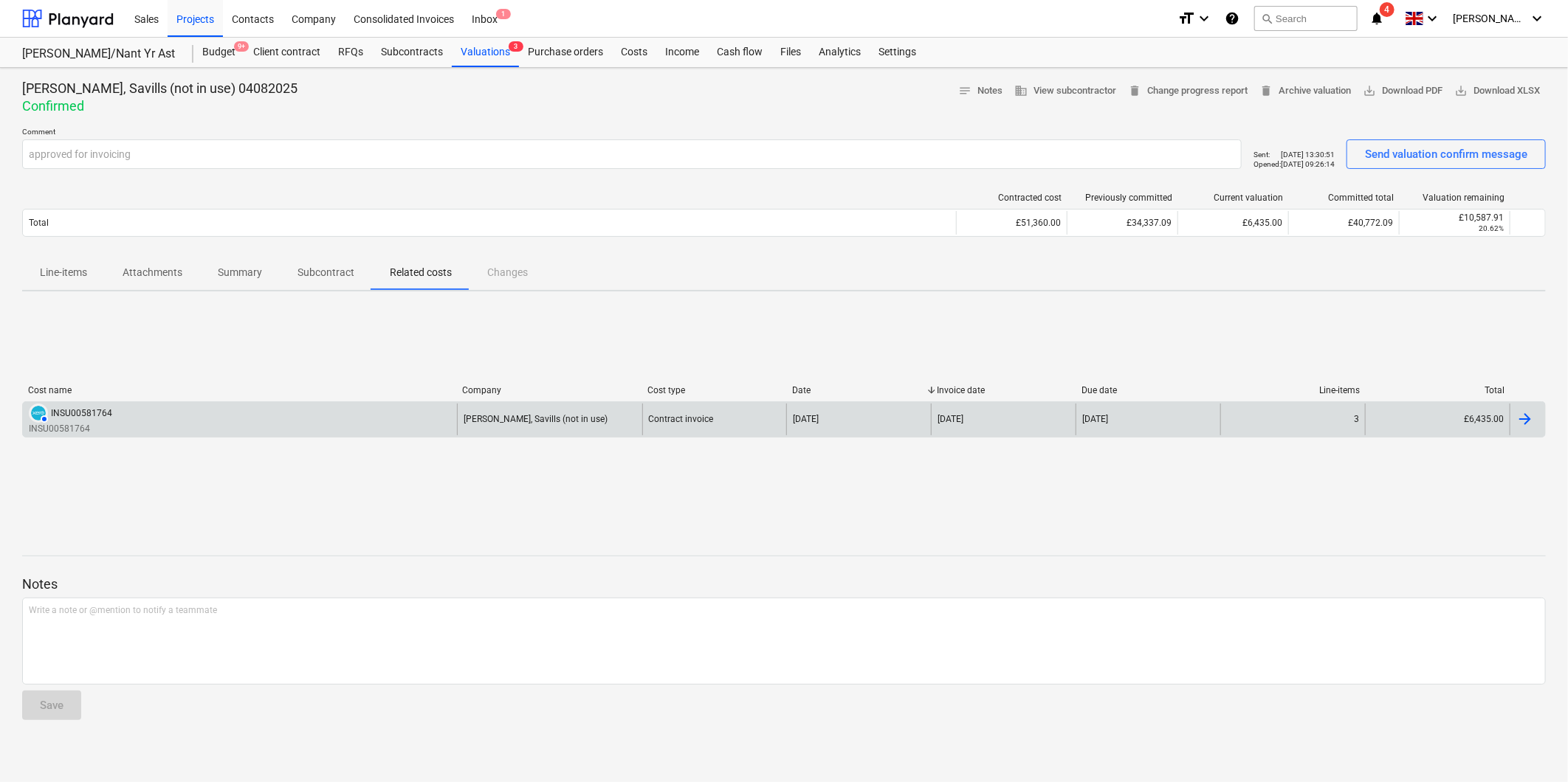
click at [83, 421] on div "AUTHORISED INSU00581764" at bounding box center [71, 413] width 83 height 19
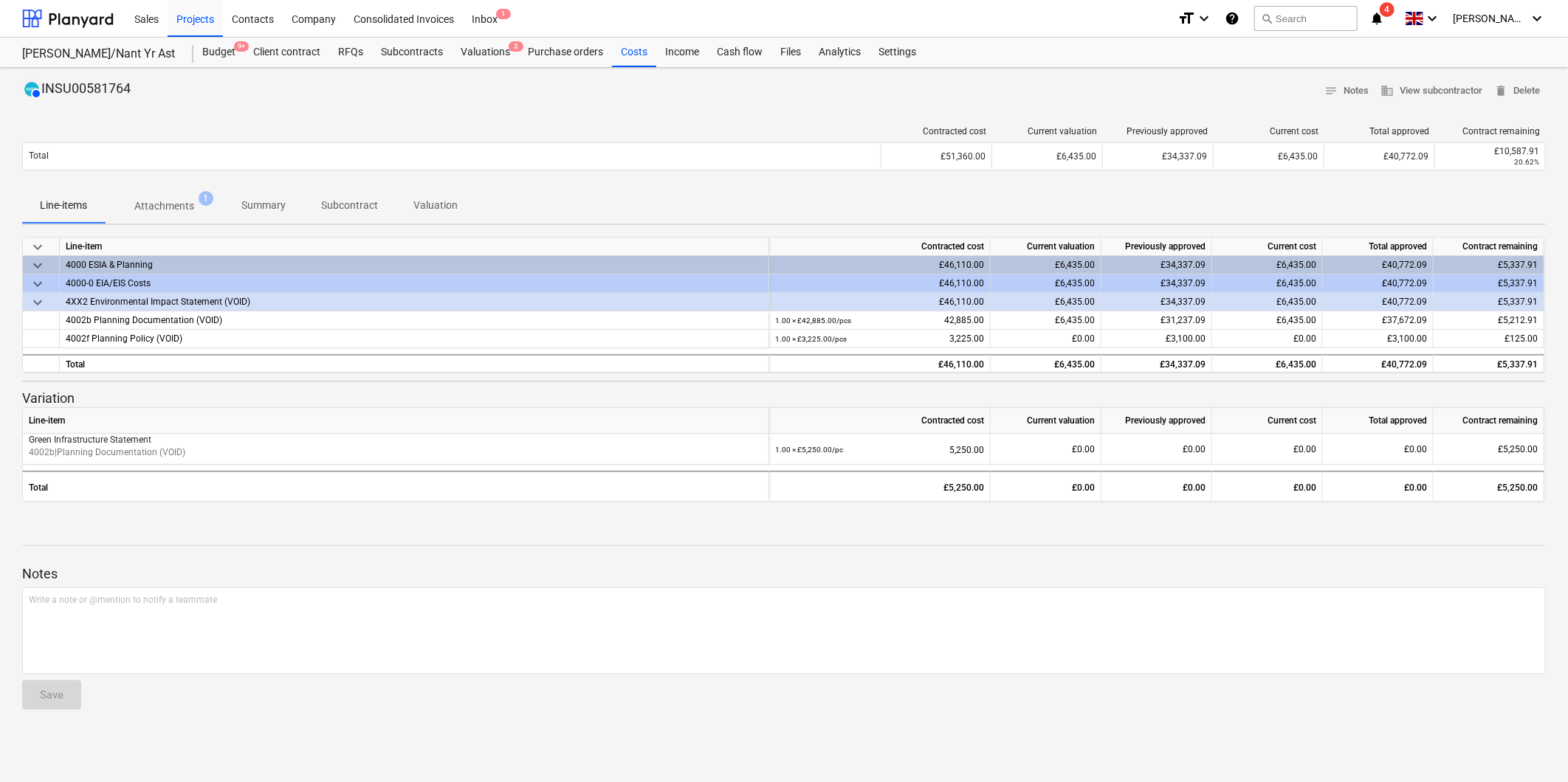
click at [163, 214] on p "Attachments" at bounding box center [164, 207] width 60 height 16
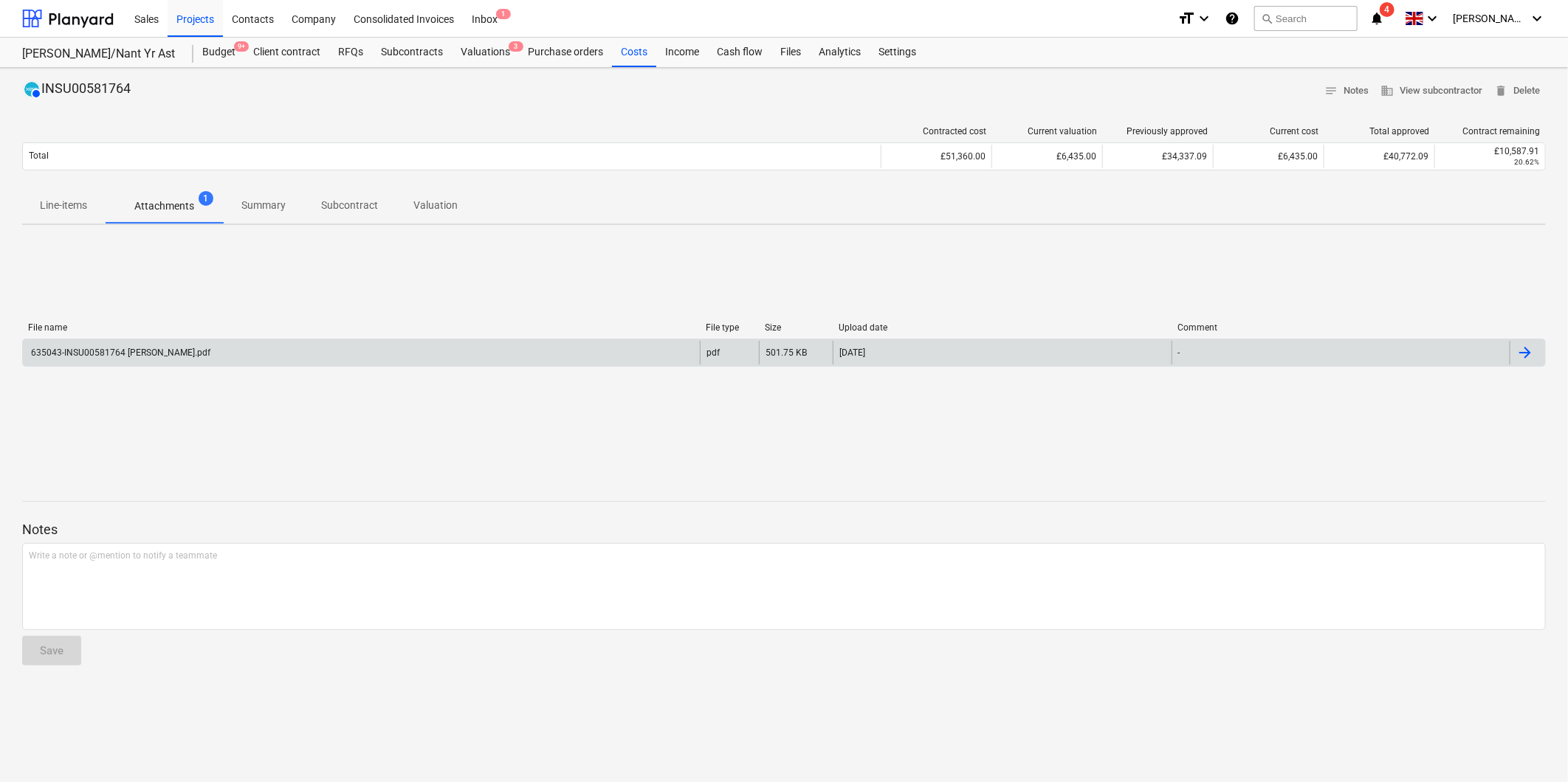
click at [105, 352] on div "635043-INSU00581764 [PERSON_NAME].pdf" at bounding box center [120, 353] width 182 height 11
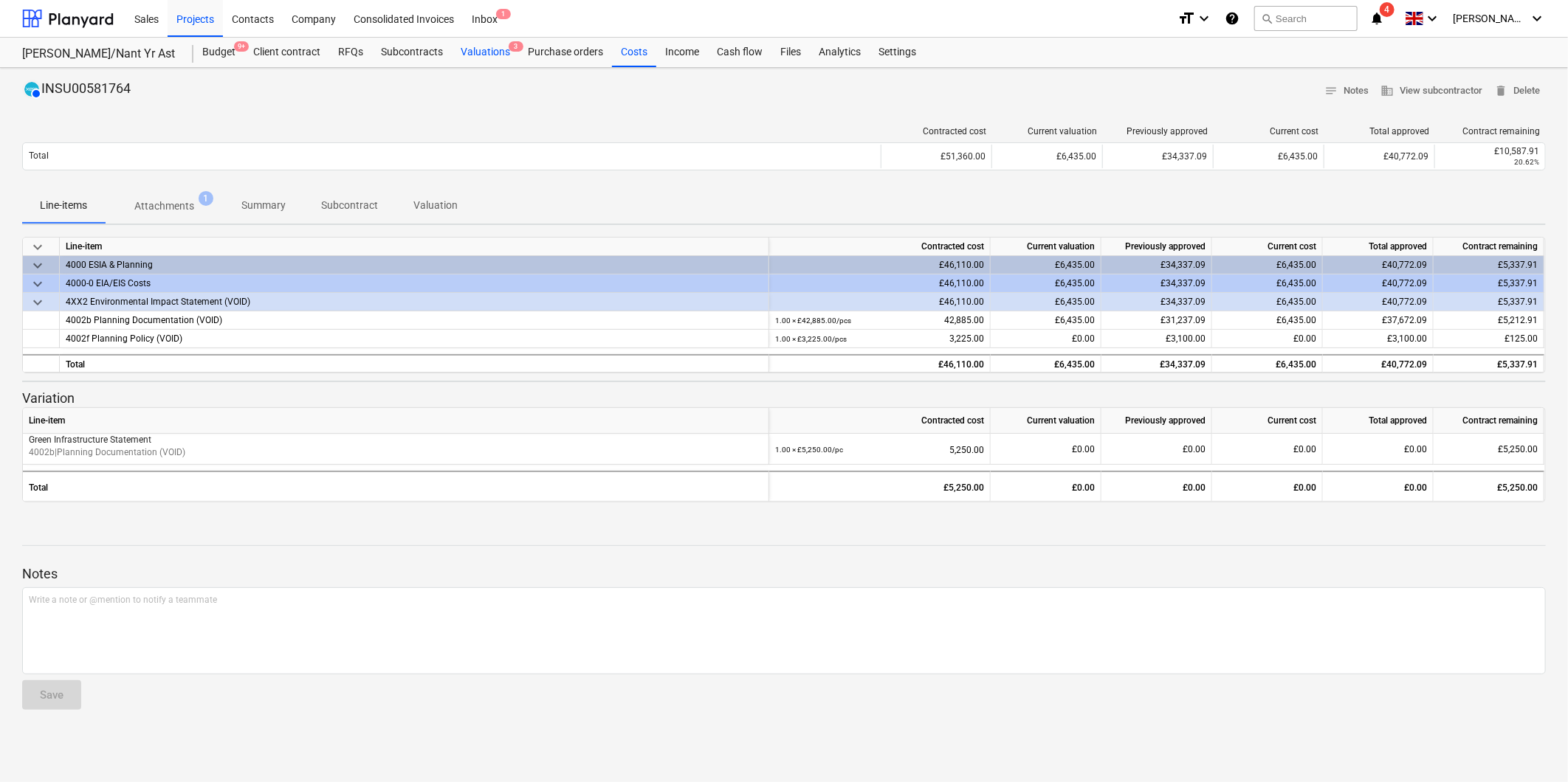
click at [481, 54] on div "Valuations 3" at bounding box center [486, 52] width 67 height 29
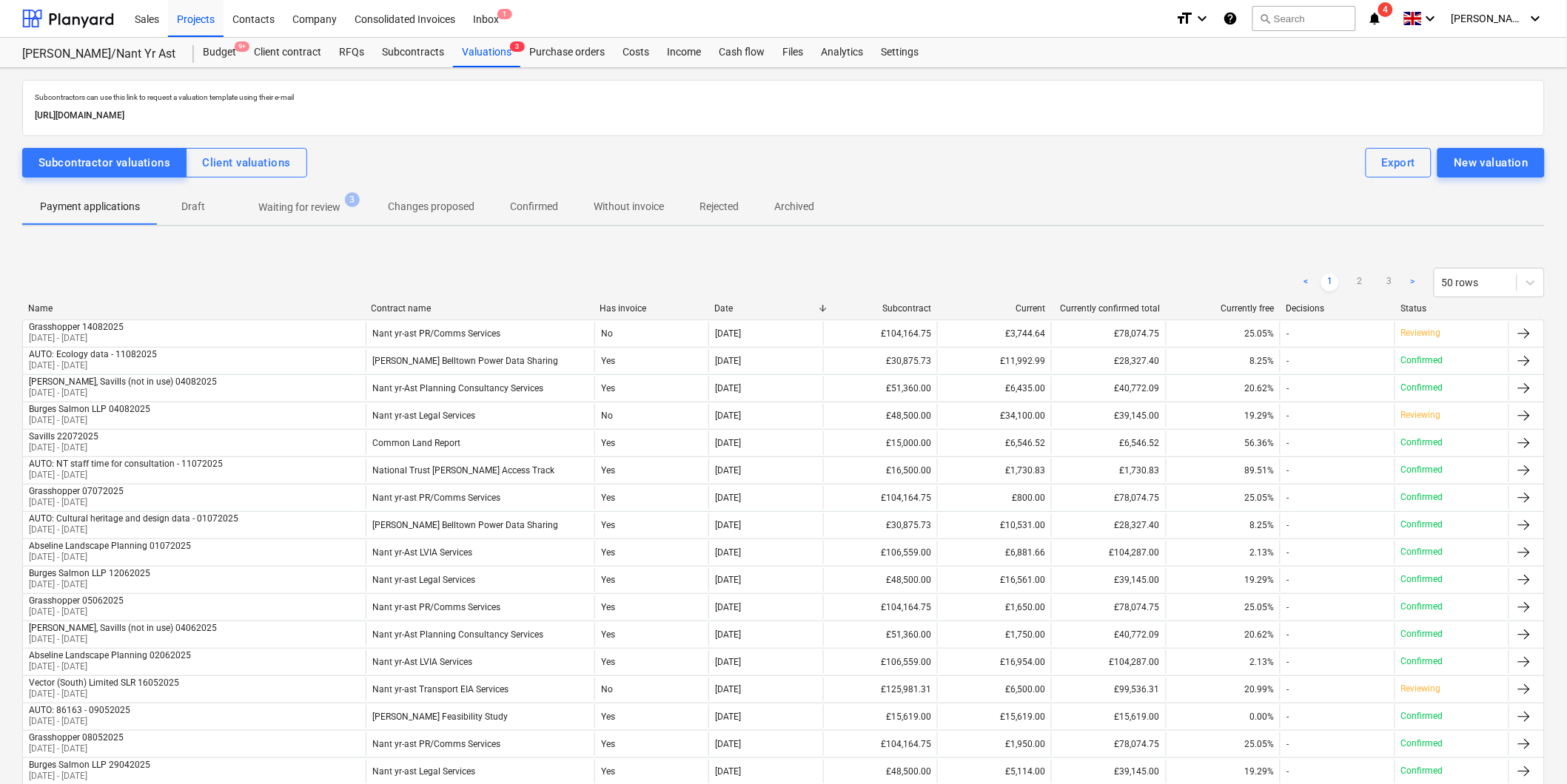
click at [279, 205] on p "Waiting for review" at bounding box center [299, 208] width 82 height 16
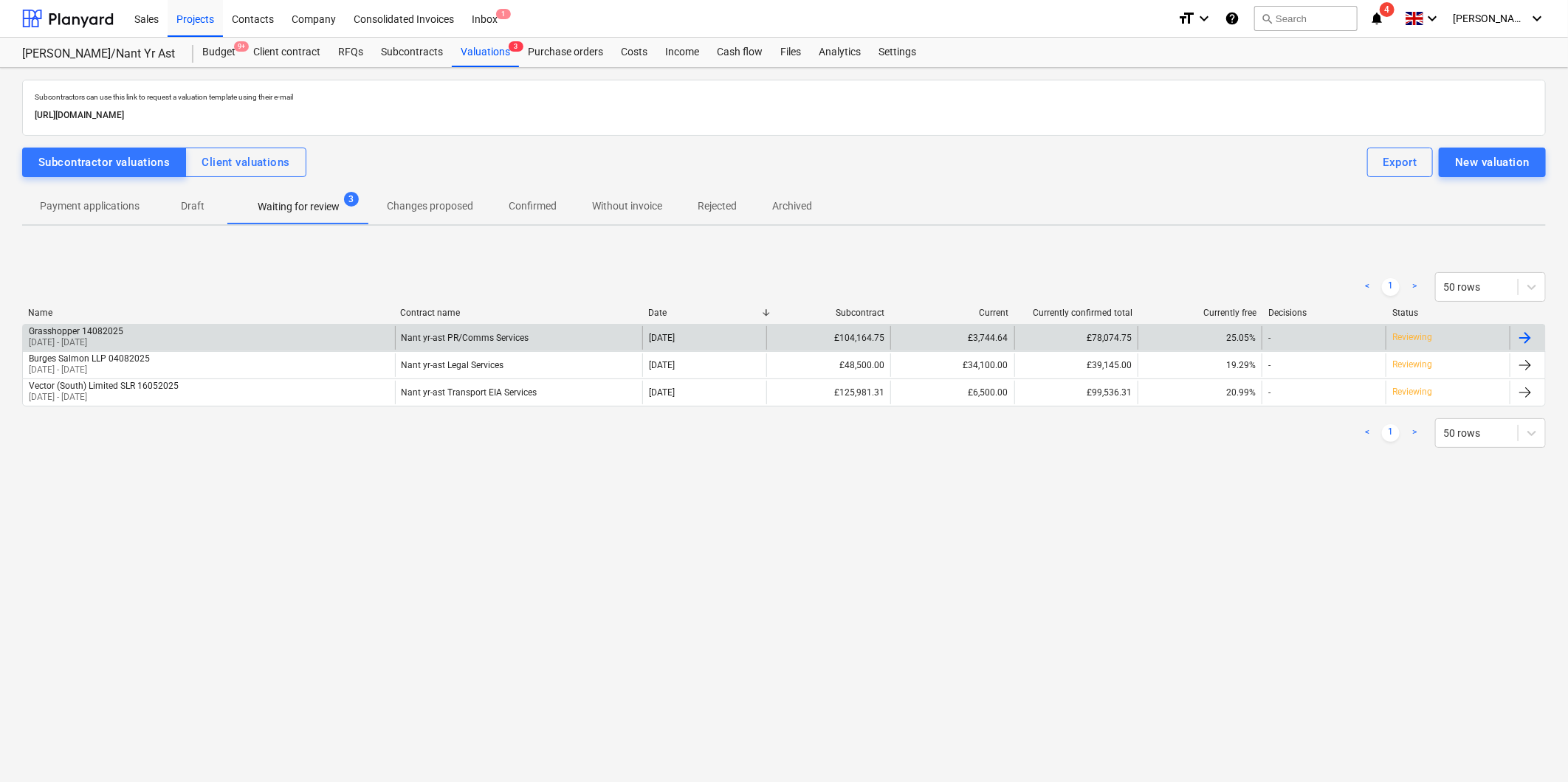
click at [146, 337] on div "Grasshopper 14082025 [DATE] - [DATE]" at bounding box center [208, 338] width 372 height 24
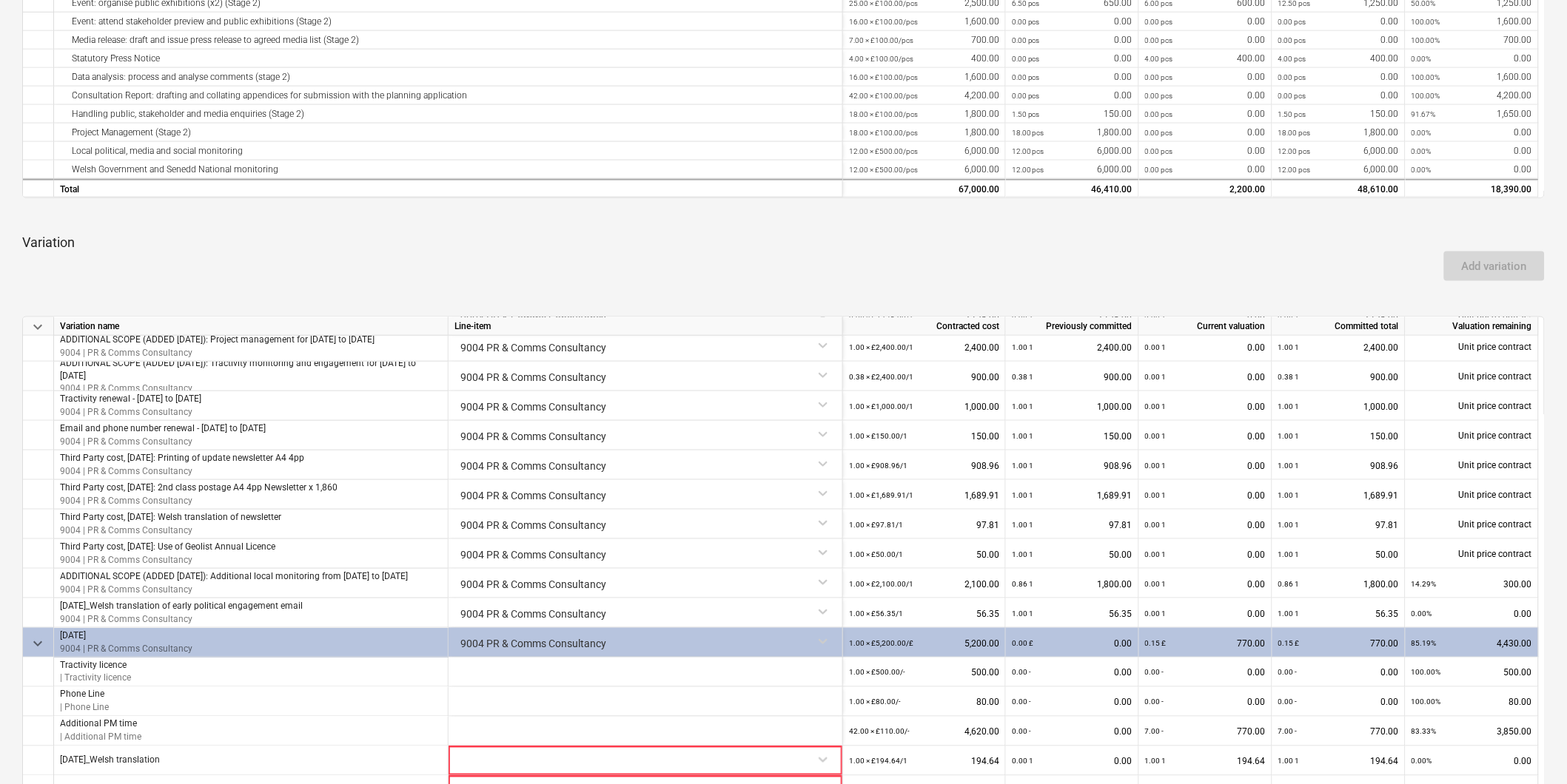
scroll to position [493, 0]
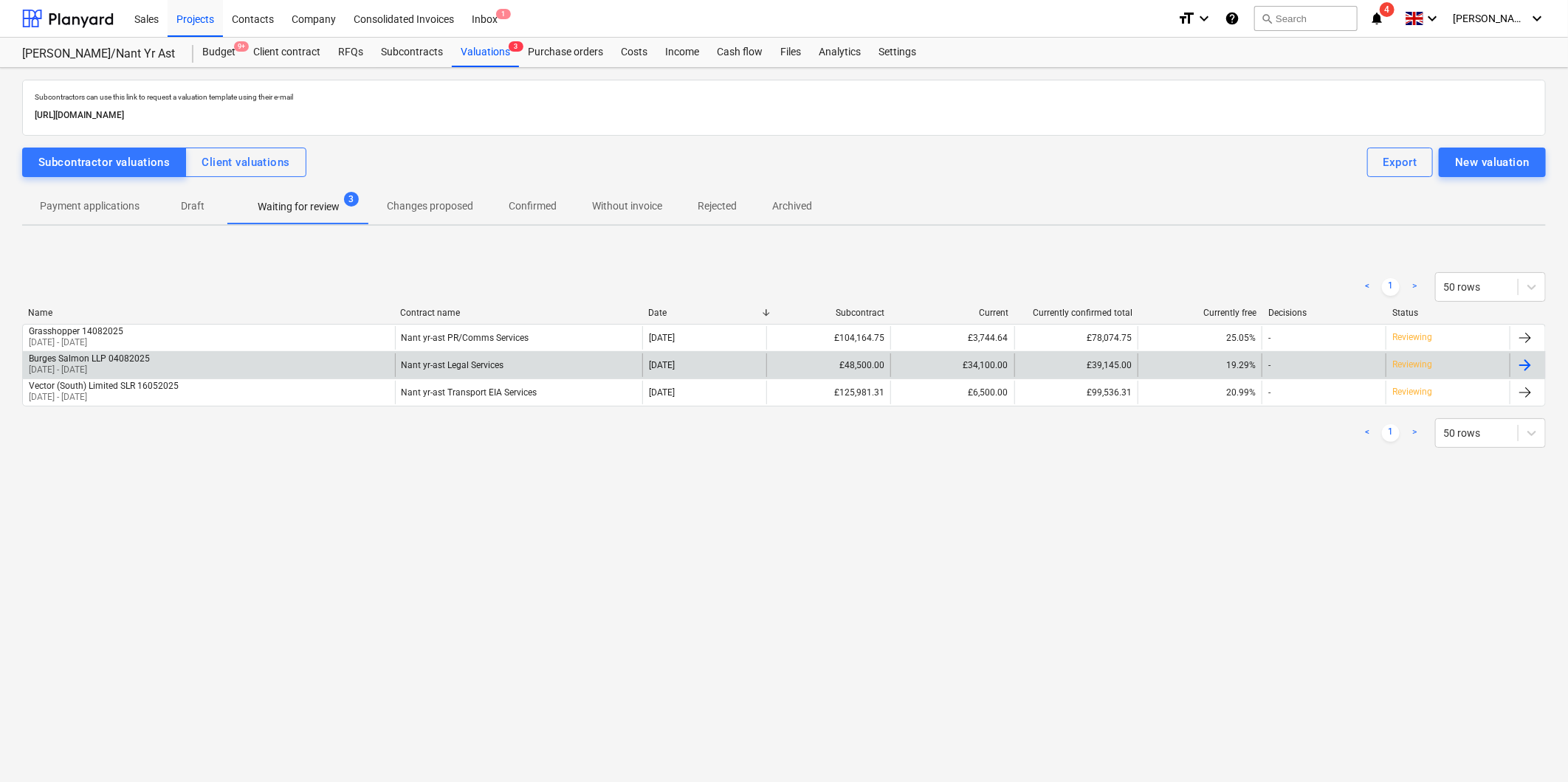
click at [94, 356] on div "Burges Salmon LLP 04082025" at bounding box center [89, 359] width 121 height 11
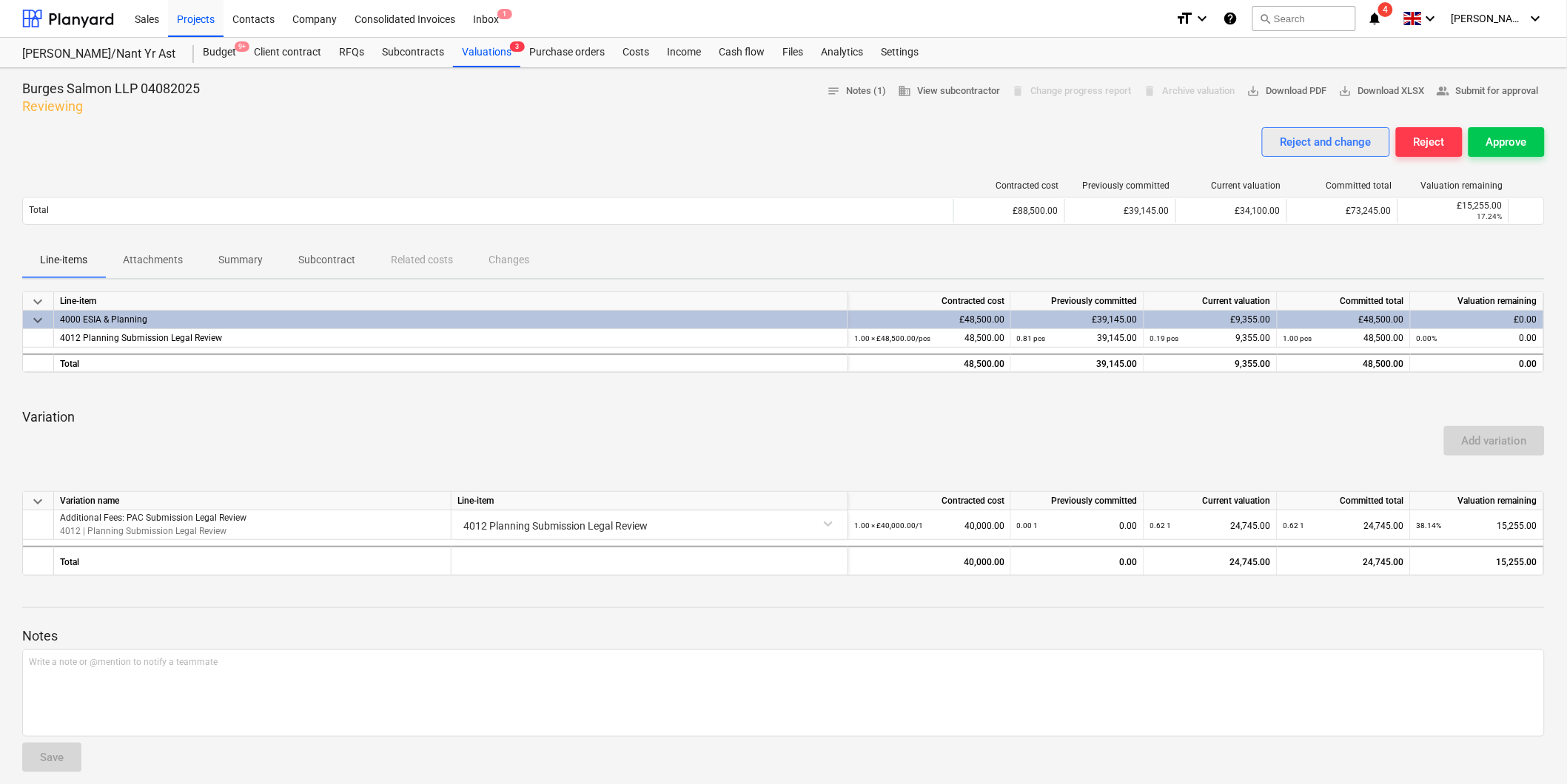
click at [728, 142] on div "Reject and change" at bounding box center [1326, 142] width 91 height 19
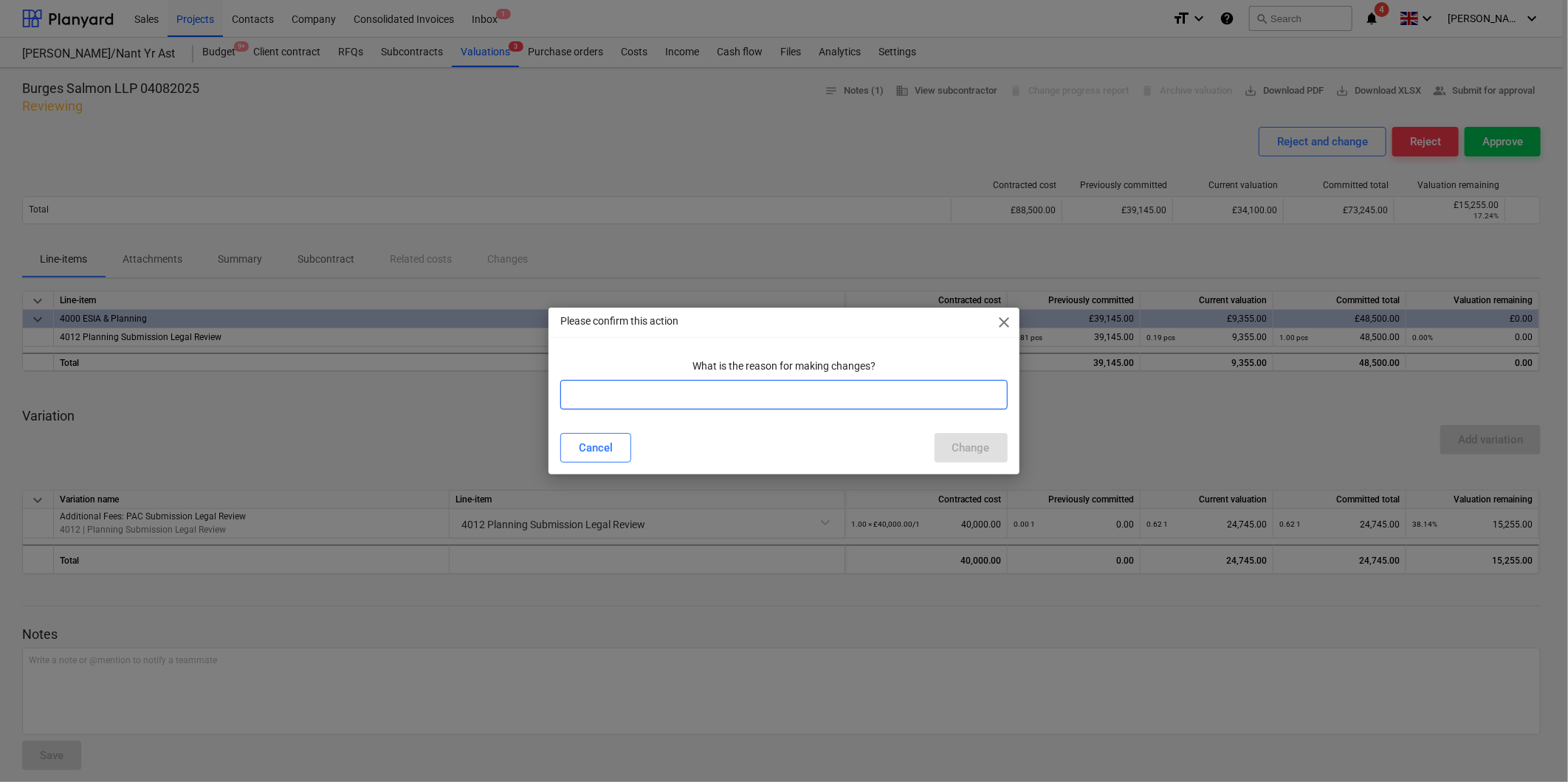
click at [714, 402] on input "text" at bounding box center [784, 395] width 447 height 29
type input "common land added as a seperate variation as additional item quoted in fee prop…"
click at [726, 445] on div "Change" at bounding box center [971, 448] width 38 height 19
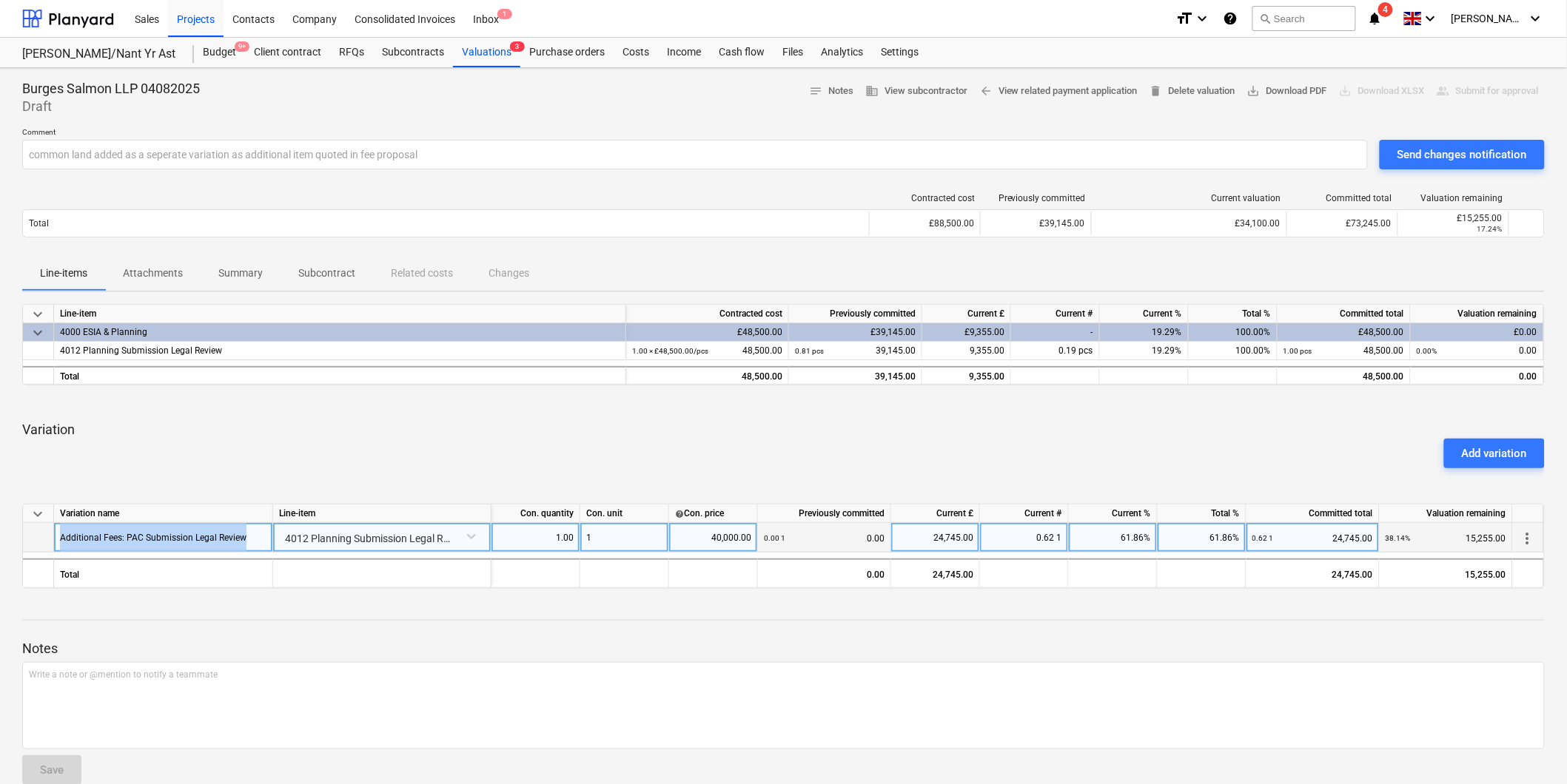
drag, startPoint x: 250, startPoint y: 534, endPoint x: 55, endPoint y: 538, distance: 195.0
click at [55, 531] on div "Additional Fees: PAC Submission Legal Review" at bounding box center [163, 537] width 219 height 29
click at [110, 531] on div at bounding box center [163, 537] width 219 height 29
type input "V1 Common Land"
click at [696, 531] on div "40,000.00" at bounding box center [714, 537] width 76 height 29
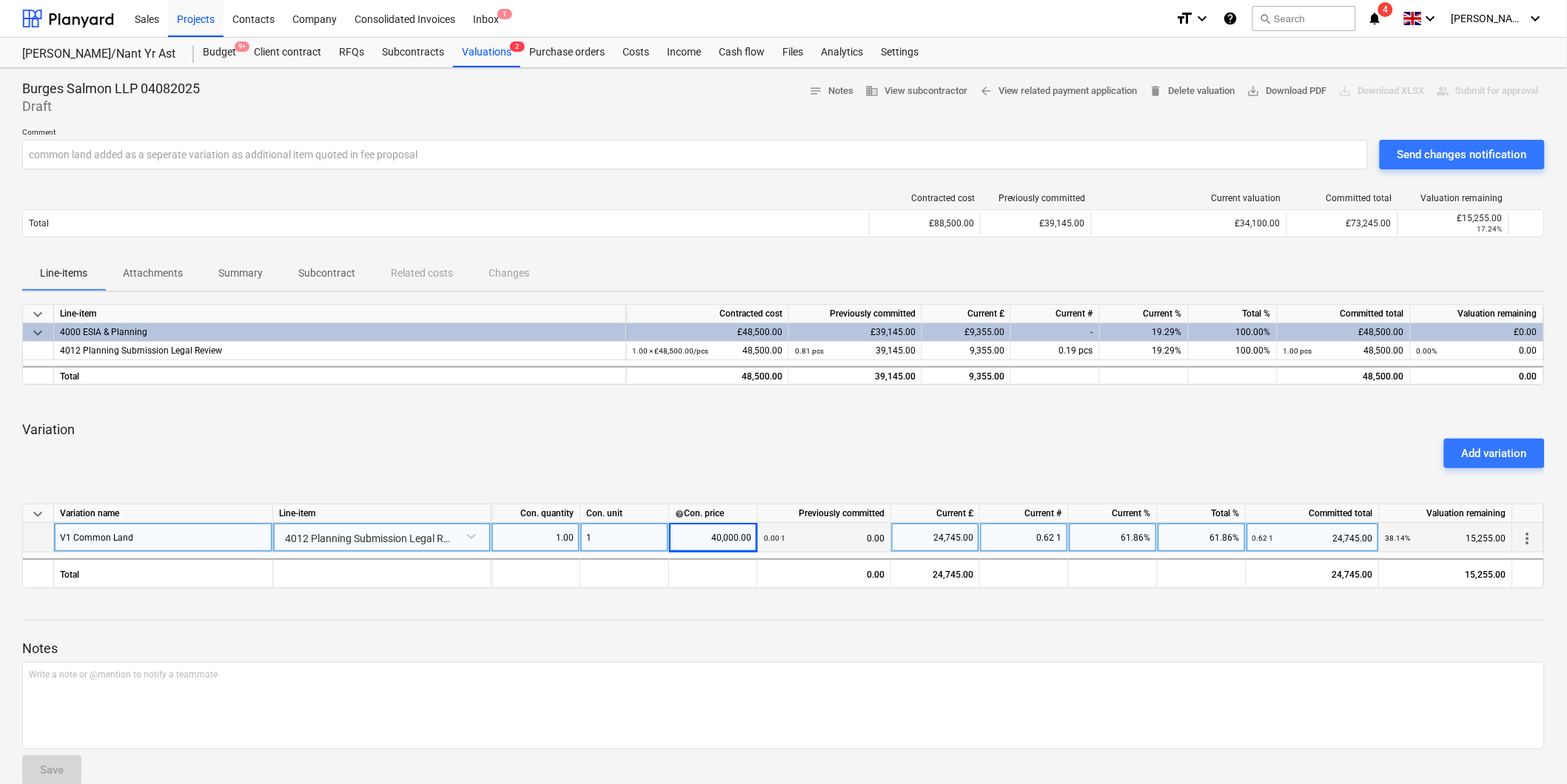
click at [696, 531] on div "40,000.00" at bounding box center [714, 537] width 76 height 29
type input "15000"
click at [728, 531] on div "9,279.38" at bounding box center [935, 537] width 76 height 29
type input "15000"
click at [728, 531] on div "1.00 1" at bounding box center [1024, 537] width 89 height 29
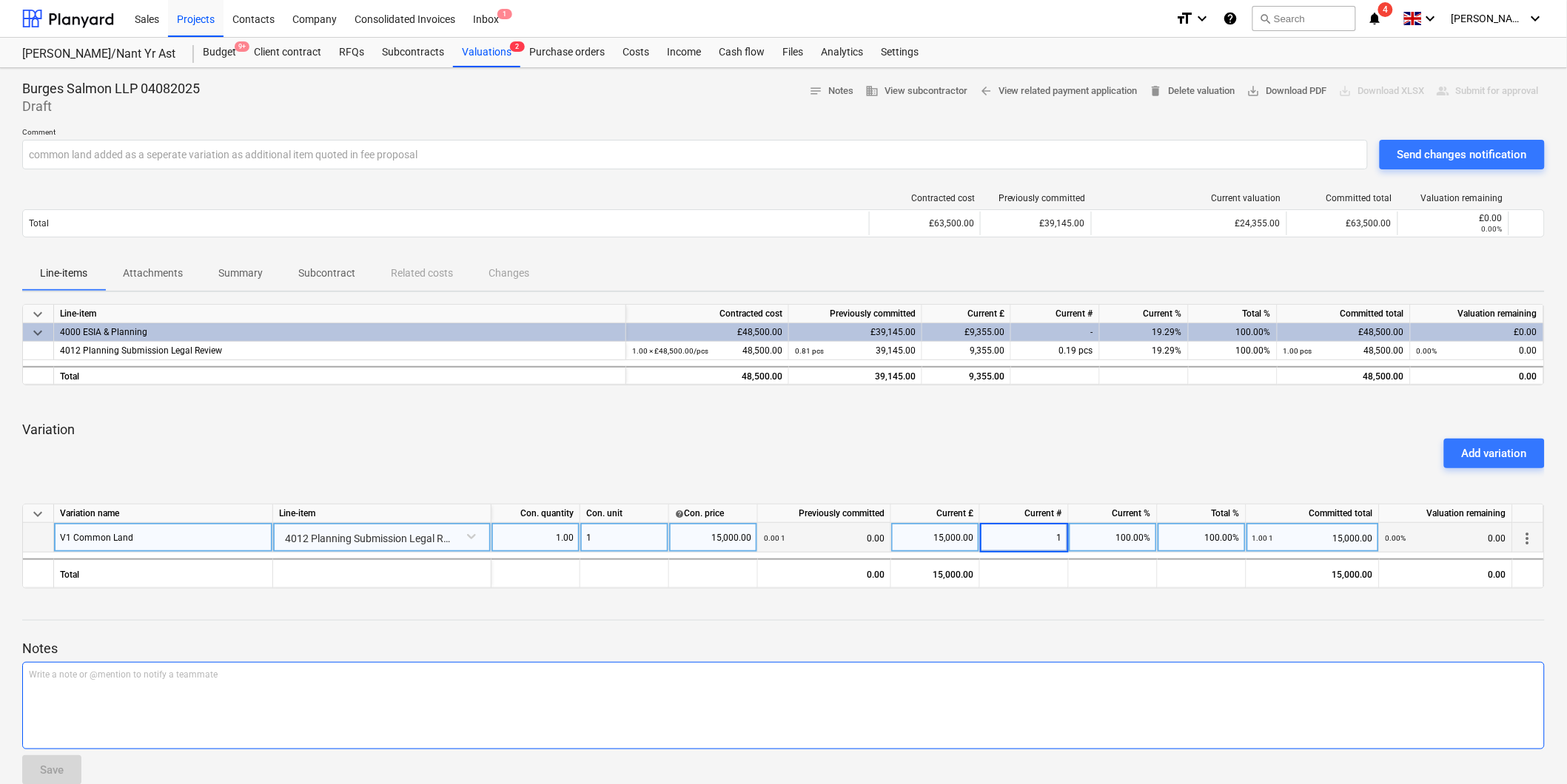
click at [356, 531] on p "Write a note or @mention to notify a teammate [PERSON_NAME]" at bounding box center [784, 675] width 1509 height 12
click at [87, 531] on div "Write a note or @mention to notify a teammate [PERSON_NAME]" at bounding box center [784, 705] width 1523 height 88
click at [31, 531] on span "Added £15k variation for common land as set out as additional item in fee propo…" at bounding box center [197, 675] width 336 height 11
click at [728, 453] on div "Add variation" at bounding box center [1494, 454] width 66 height 19
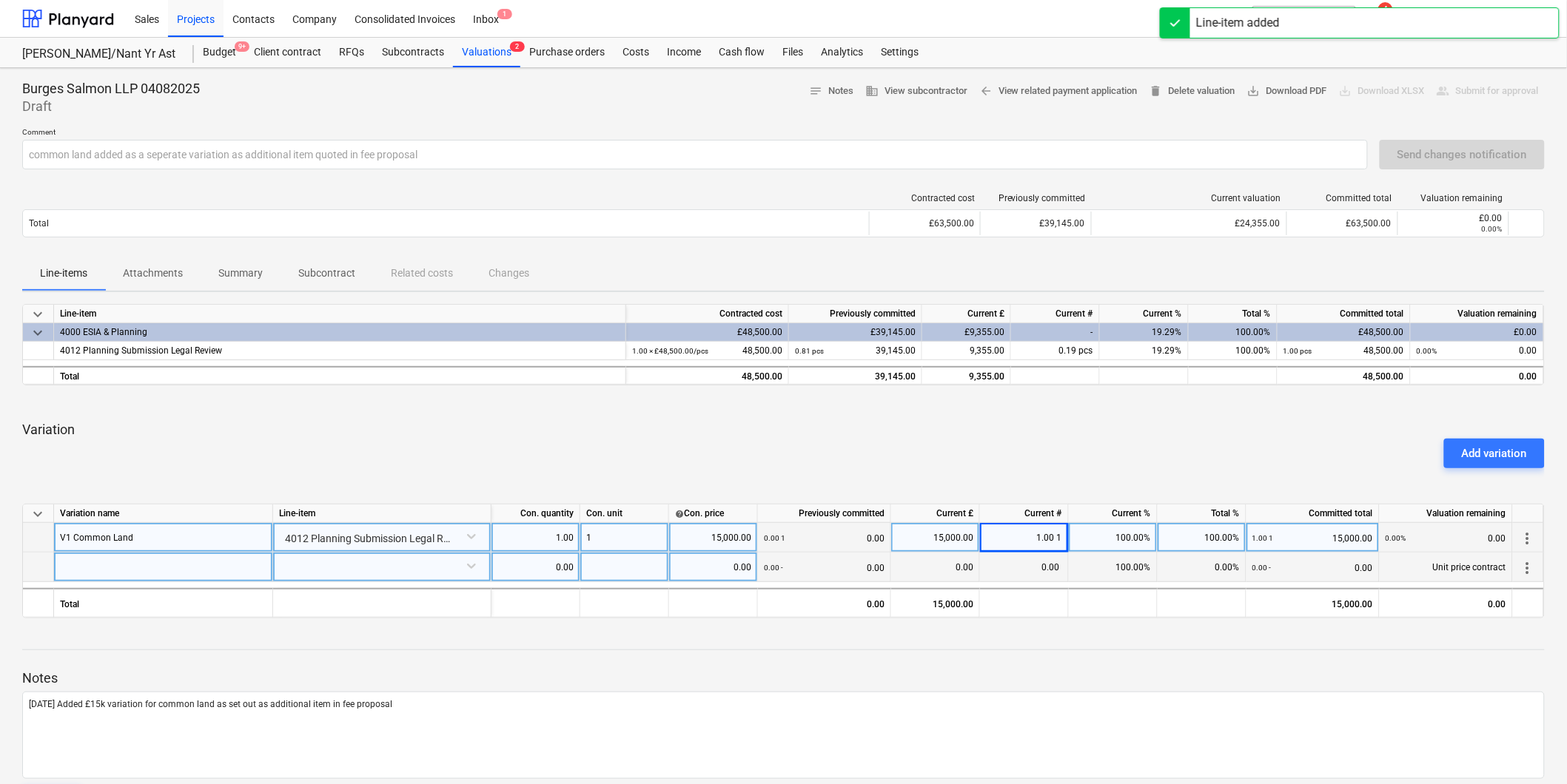
click at [134, 531] on div at bounding box center [163, 567] width 219 height 29
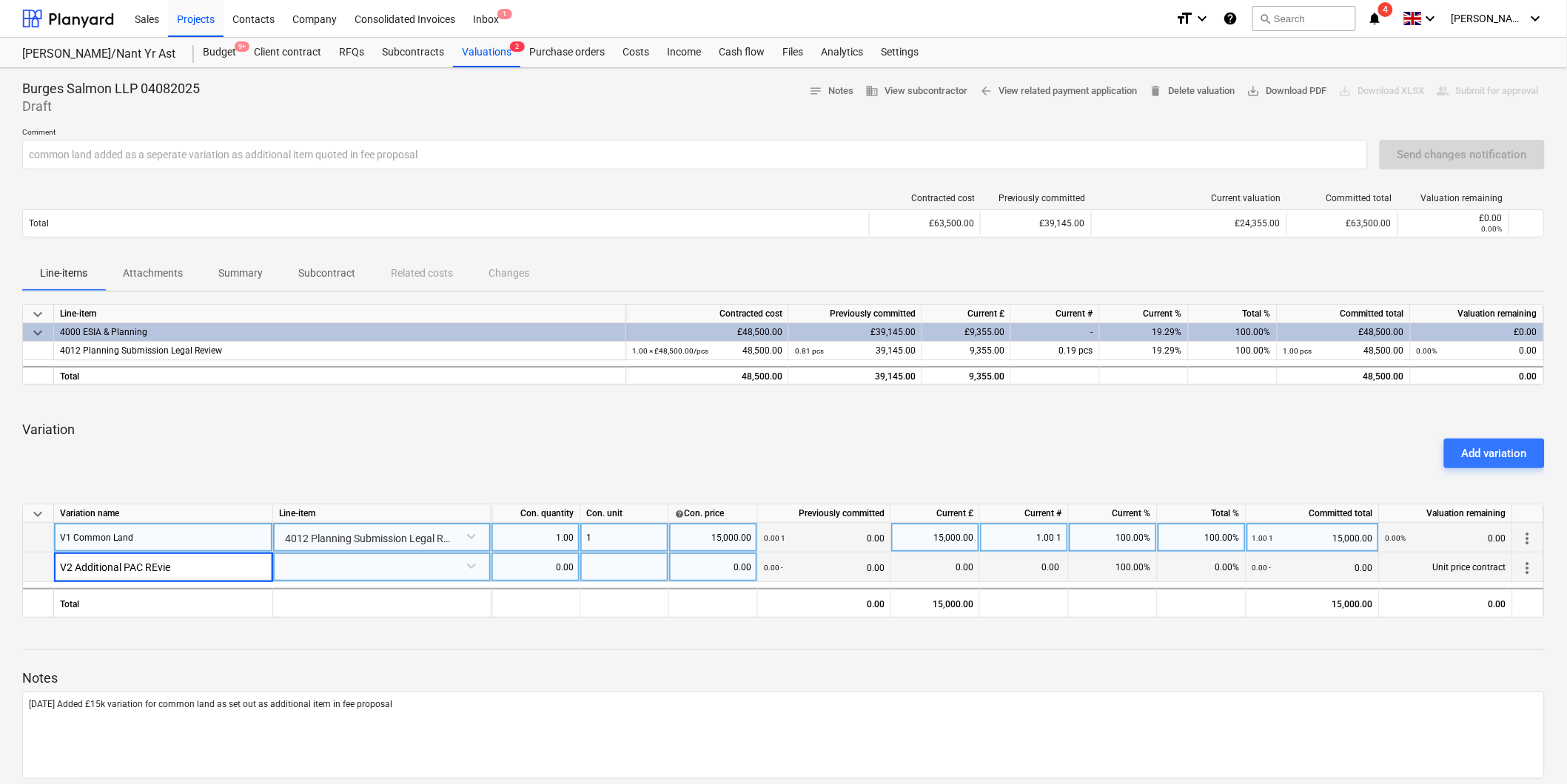
type input "V2 Additional PAC REview"
click at [309, 531] on div at bounding box center [382, 565] width 205 height 26
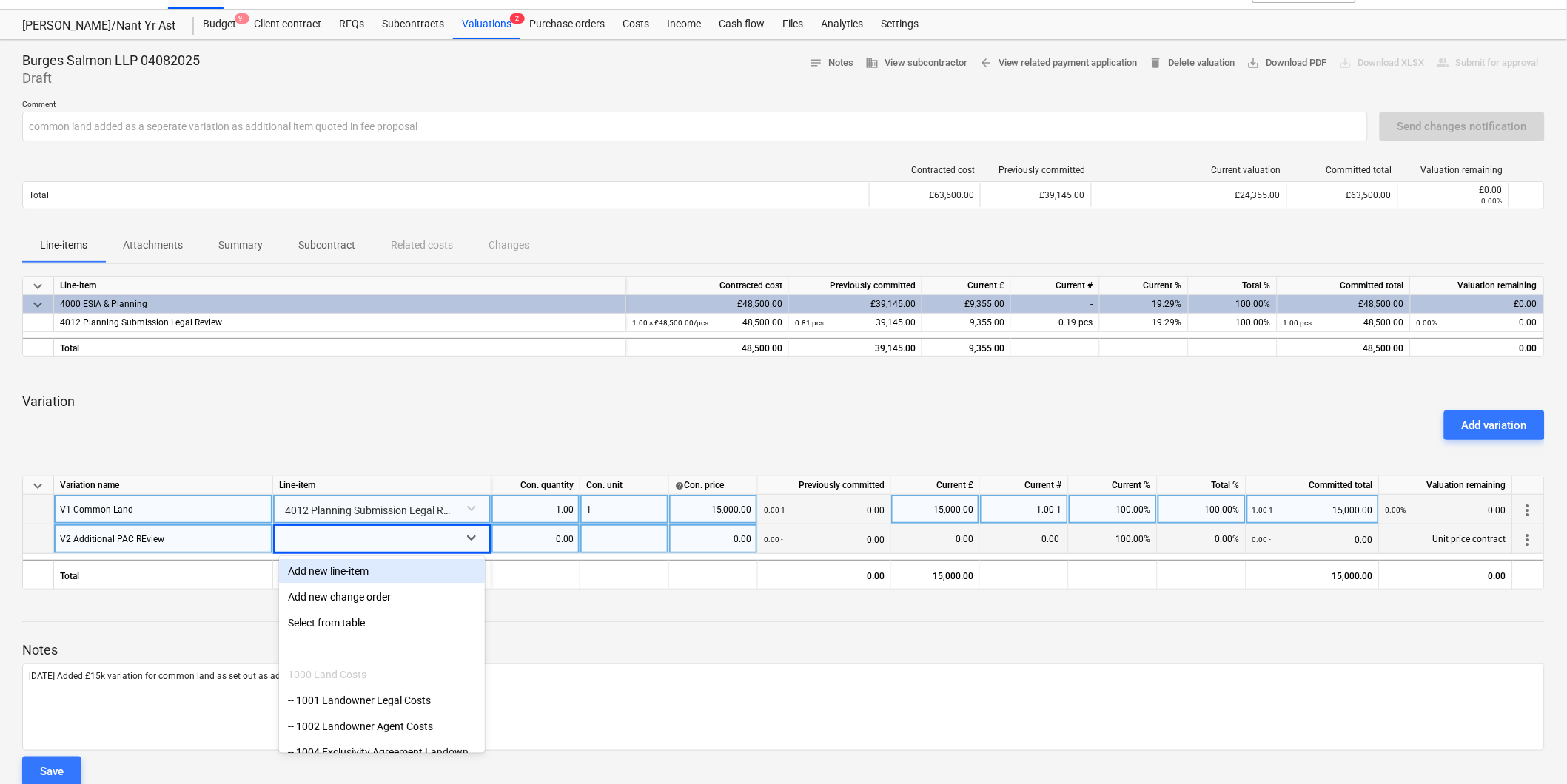
scroll to position [31, 0]
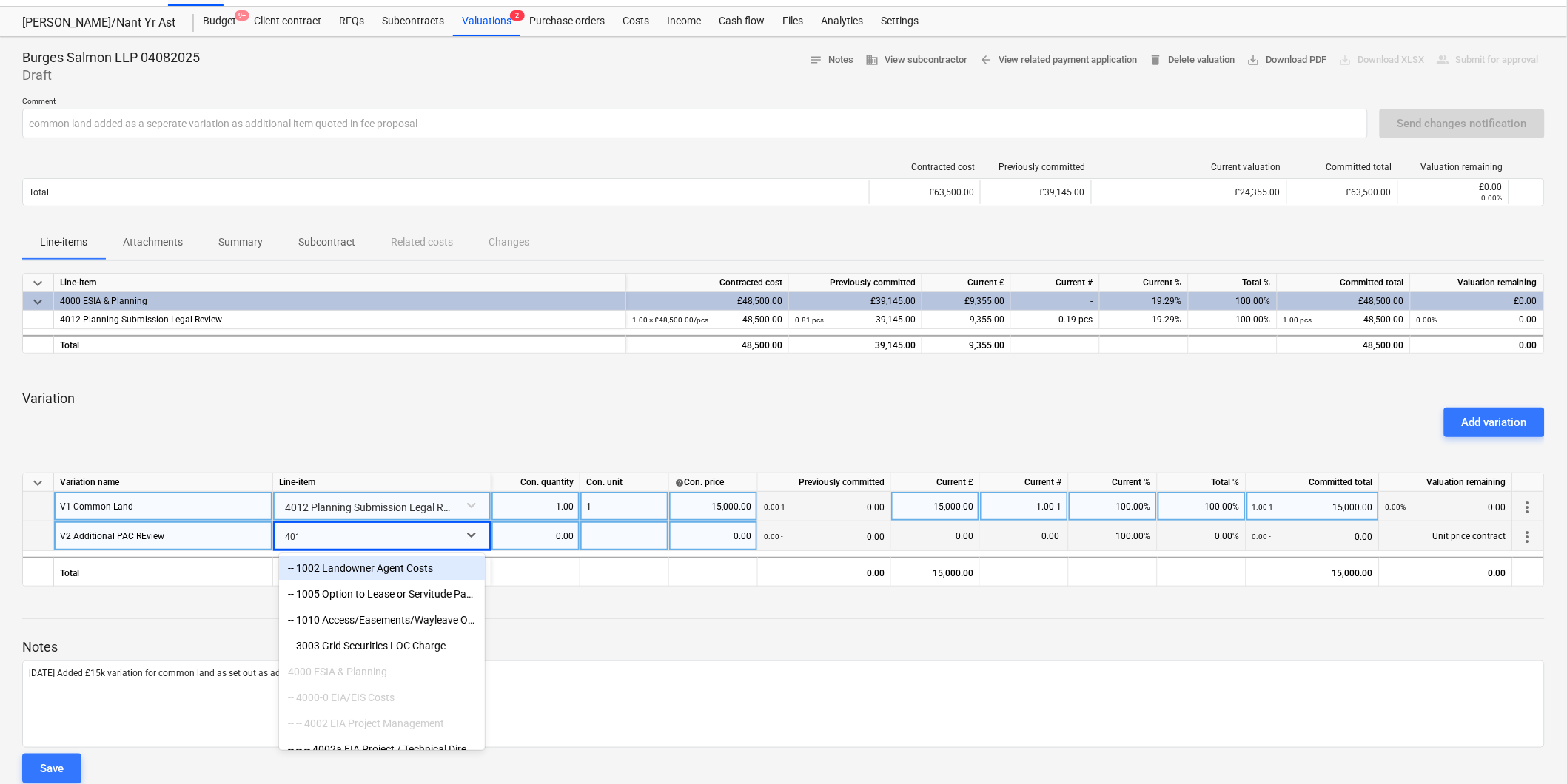
type input "4012"
click at [309, 531] on div "-- 4012 Planning Submission Legal Review" at bounding box center [382, 568] width 205 height 24
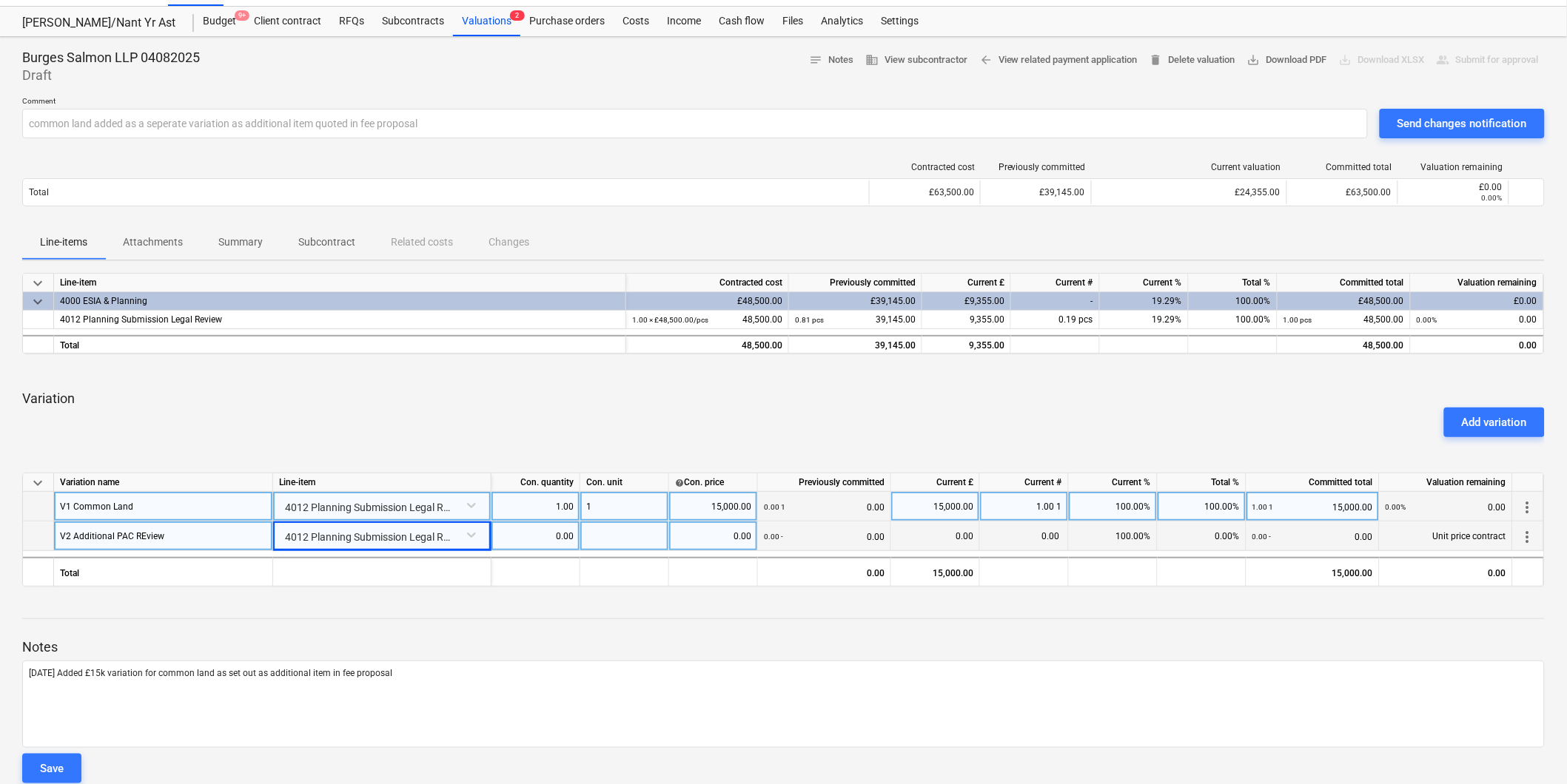
click at [534, 531] on div "0.00" at bounding box center [536, 535] width 76 height 29
type input "1"
click at [625, 531] on div at bounding box center [625, 535] width 89 height 29
type input "1"
click at [703, 531] on div "0.00" at bounding box center [714, 535] width 76 height 29
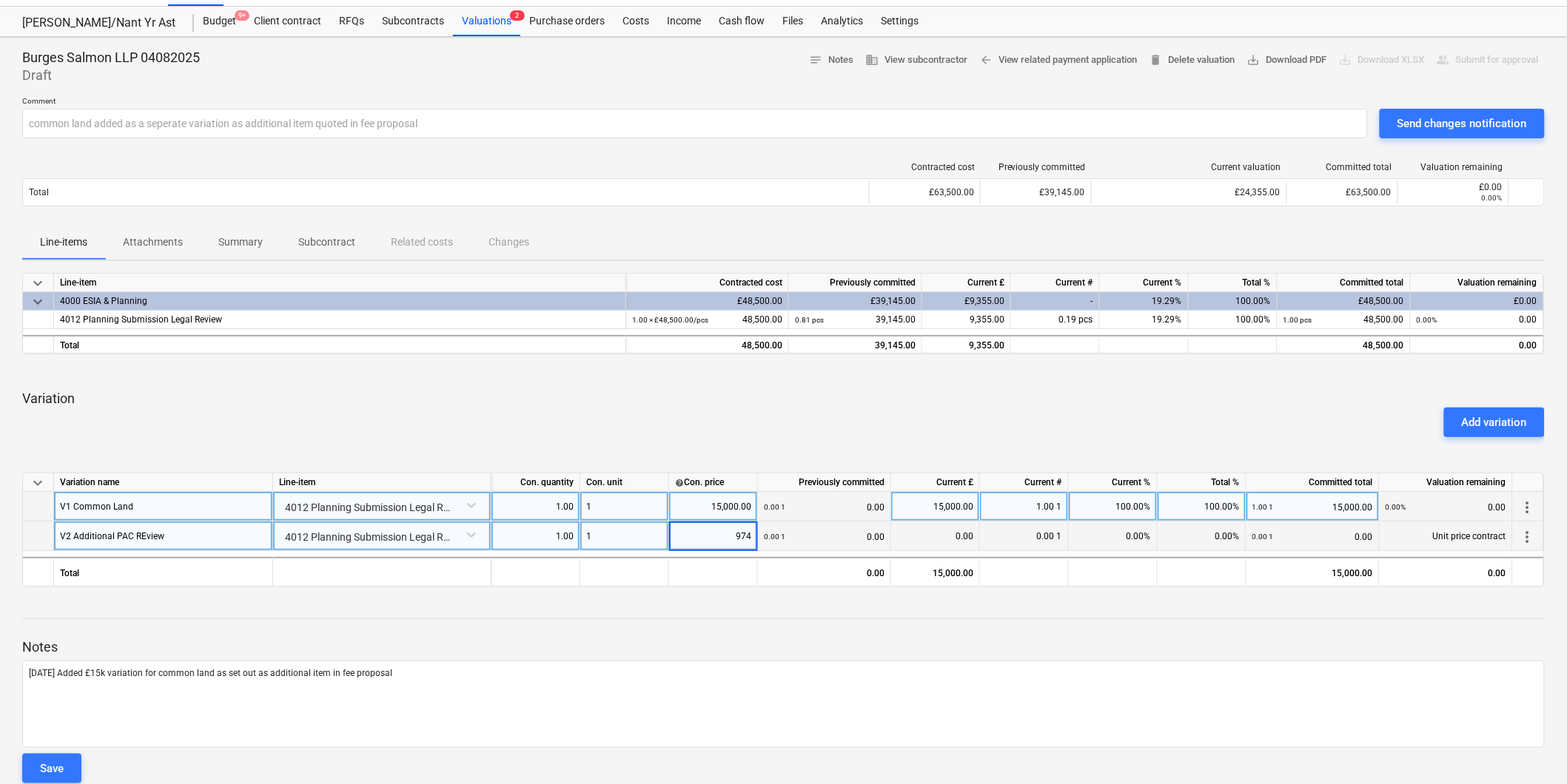
type input "9745"
click at [728, 531] on div "Notes [DATE] Added £15k variation for common land as set out as additional item…" at bounding box center [784, 697] width 1523 height 196
click at [728, 531] on div "0.00" at bounding box center [935, 535] width 76 height 29
type input "9745"
click at [728, 531] on div at bounding box center [784, 632] width 1523 height 12
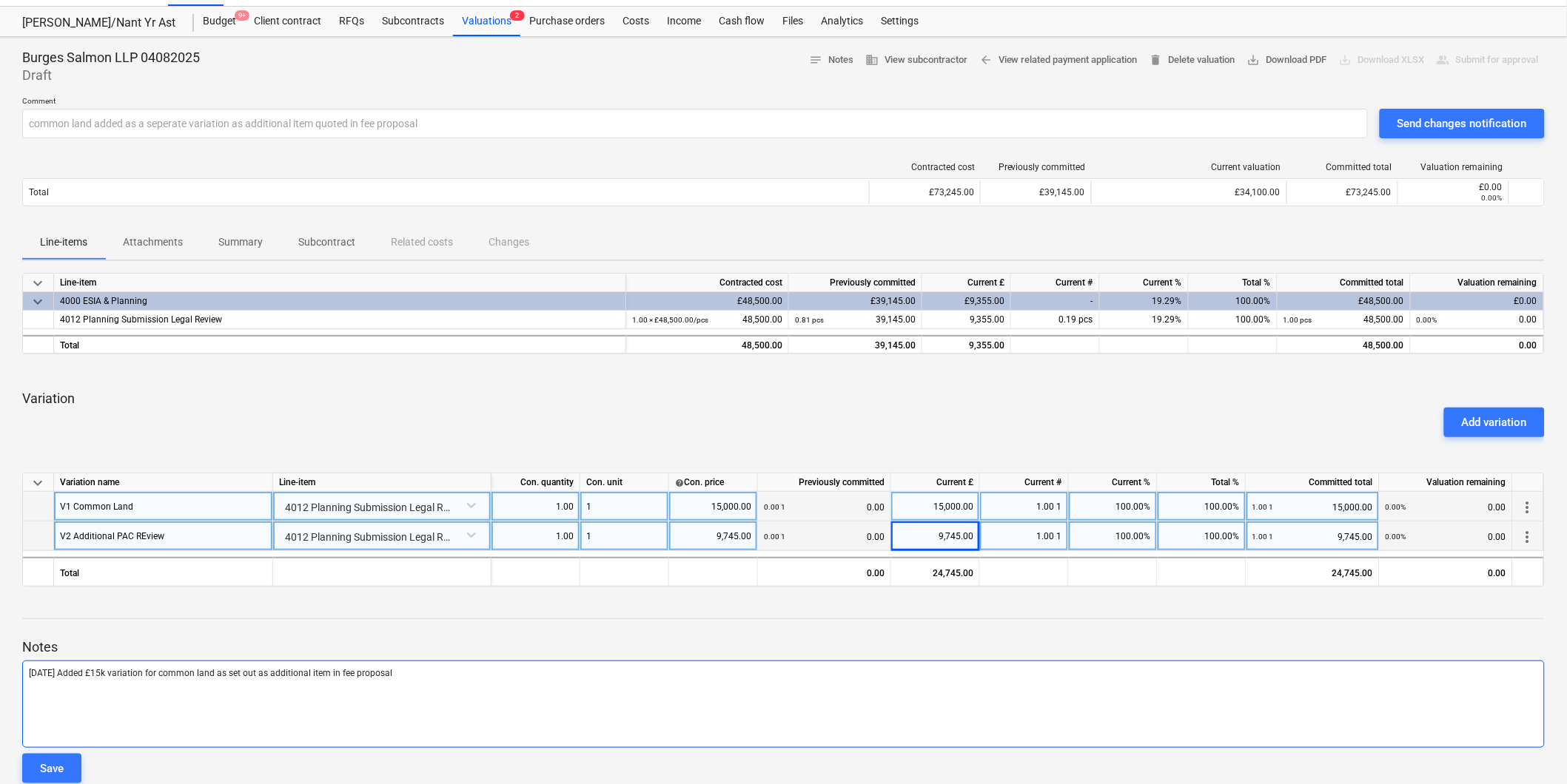
click at [728, 531] on div "[DATE] Added £15k variation for common land as set out as additional item in fe…" at bounding box center [784, 704] width 1523 height 88
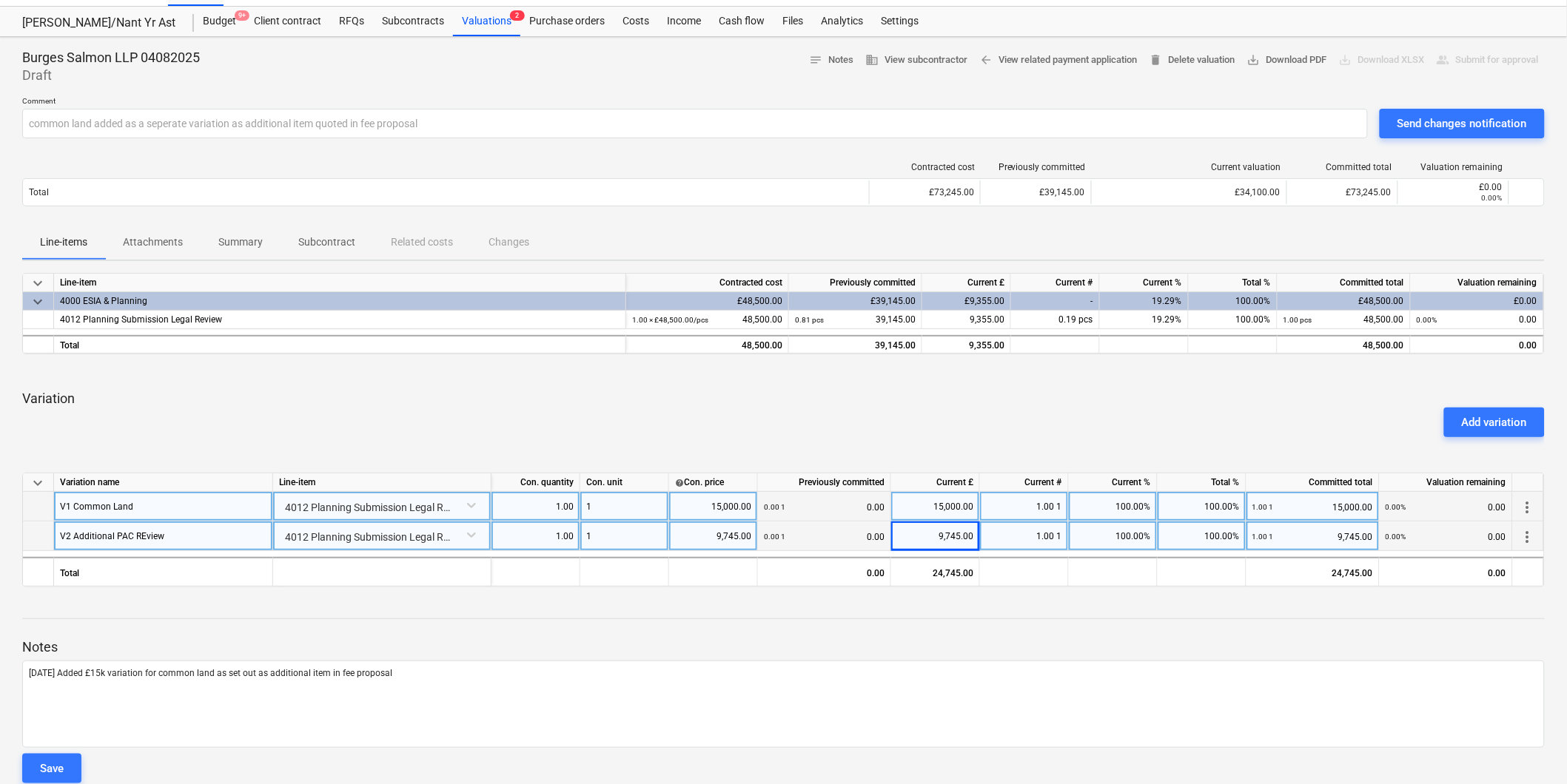
click at [728, 531] on div "1.00 1" at bounding box center [1024, 535] width 89 height 29
click at [728, 512] on div "1.00 1" at bounding box center [1024, 506] width 89 height 29
click at [728, 531] on div "Notes [DATE] Added £15k variation for common land as set out as additional item…" at bounding box center [784, 697] width 1523 height 196
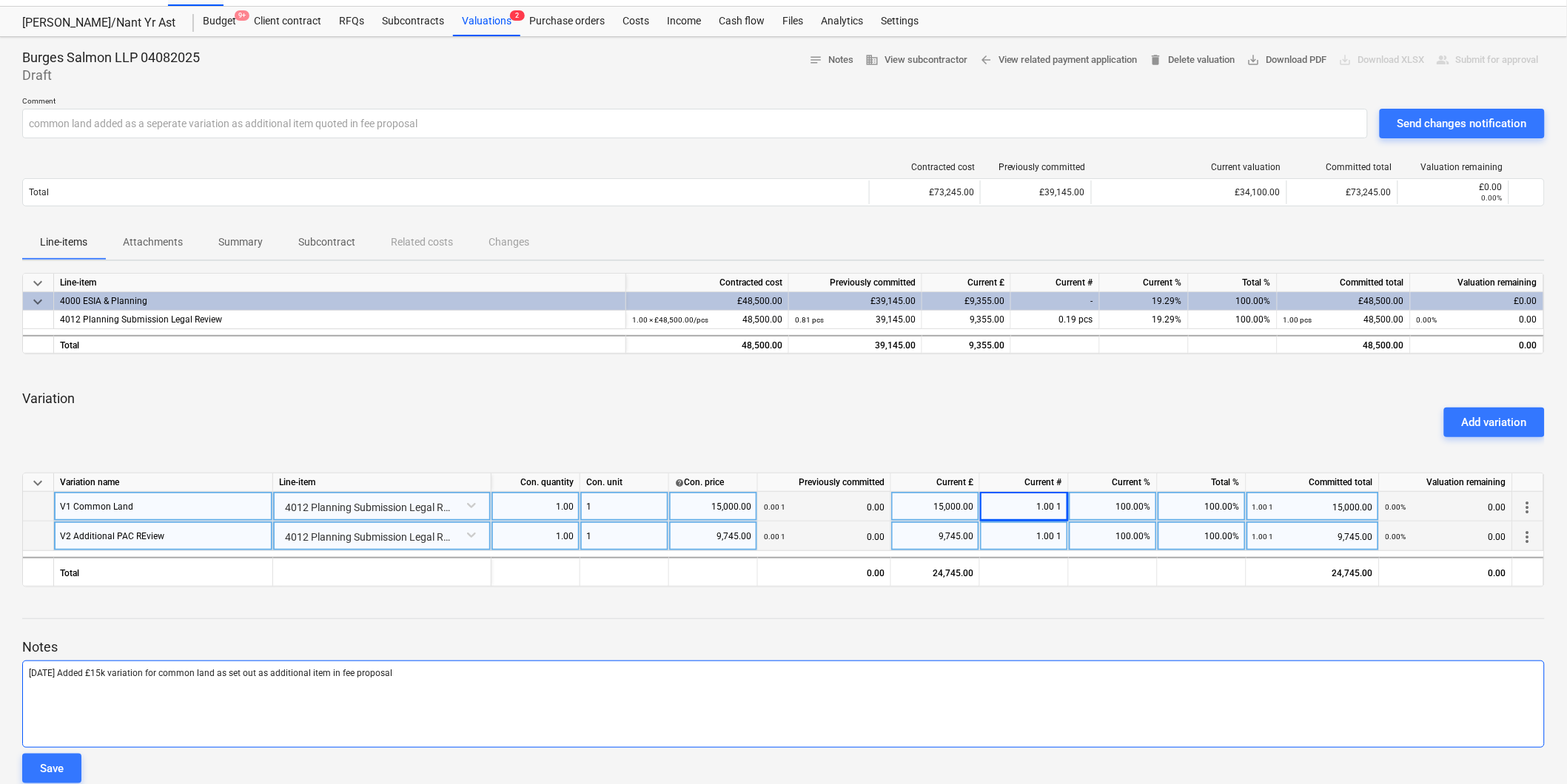
click at [415, 531] on p "[DATE] Added £15k variation for common land as set out as additional item in fe…" at bounding box center [784, 673] width 1509 height 12
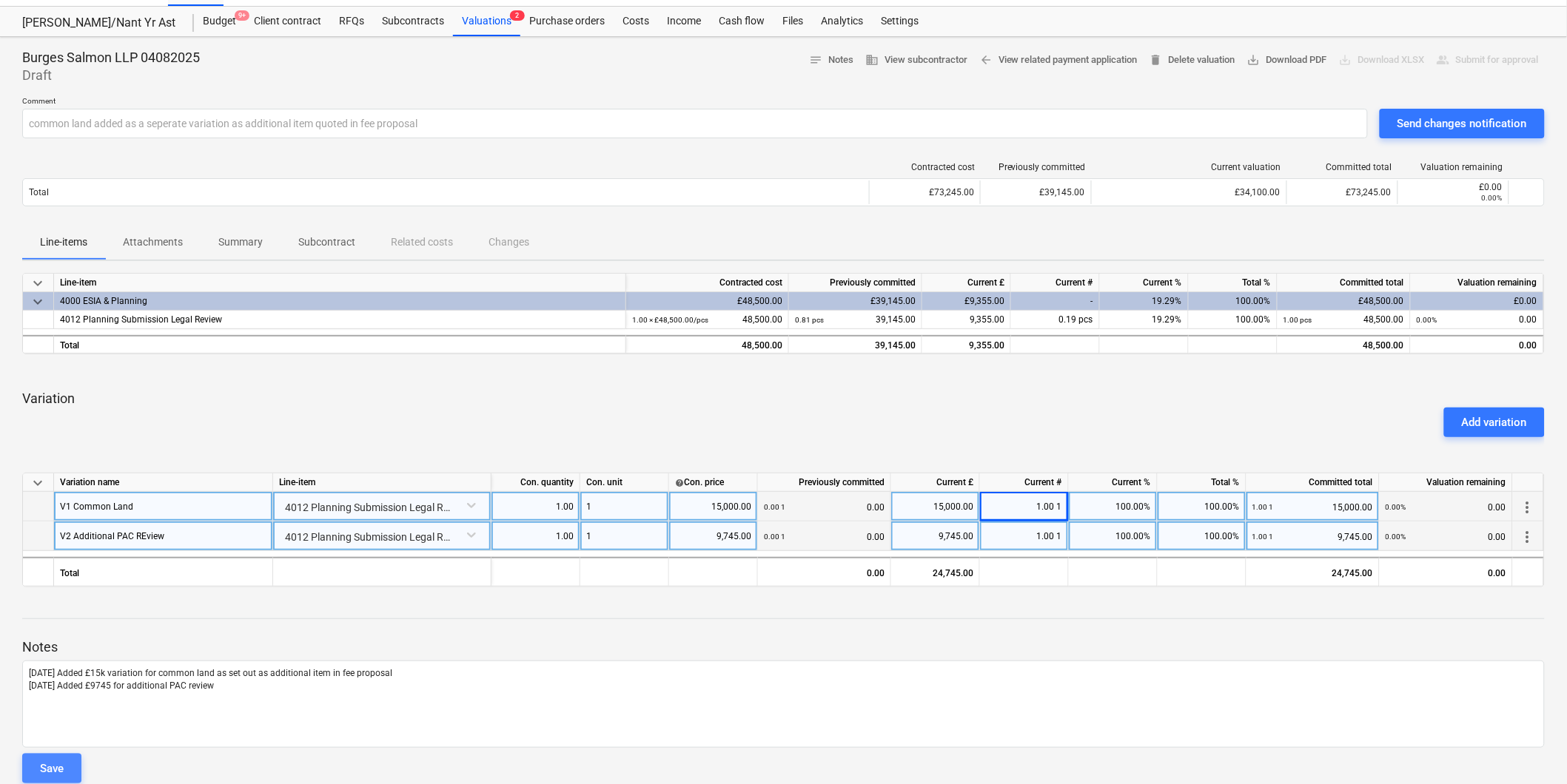
click at [42, 531] on div "Save" at bounding box center [51, 769] width 24 height 19
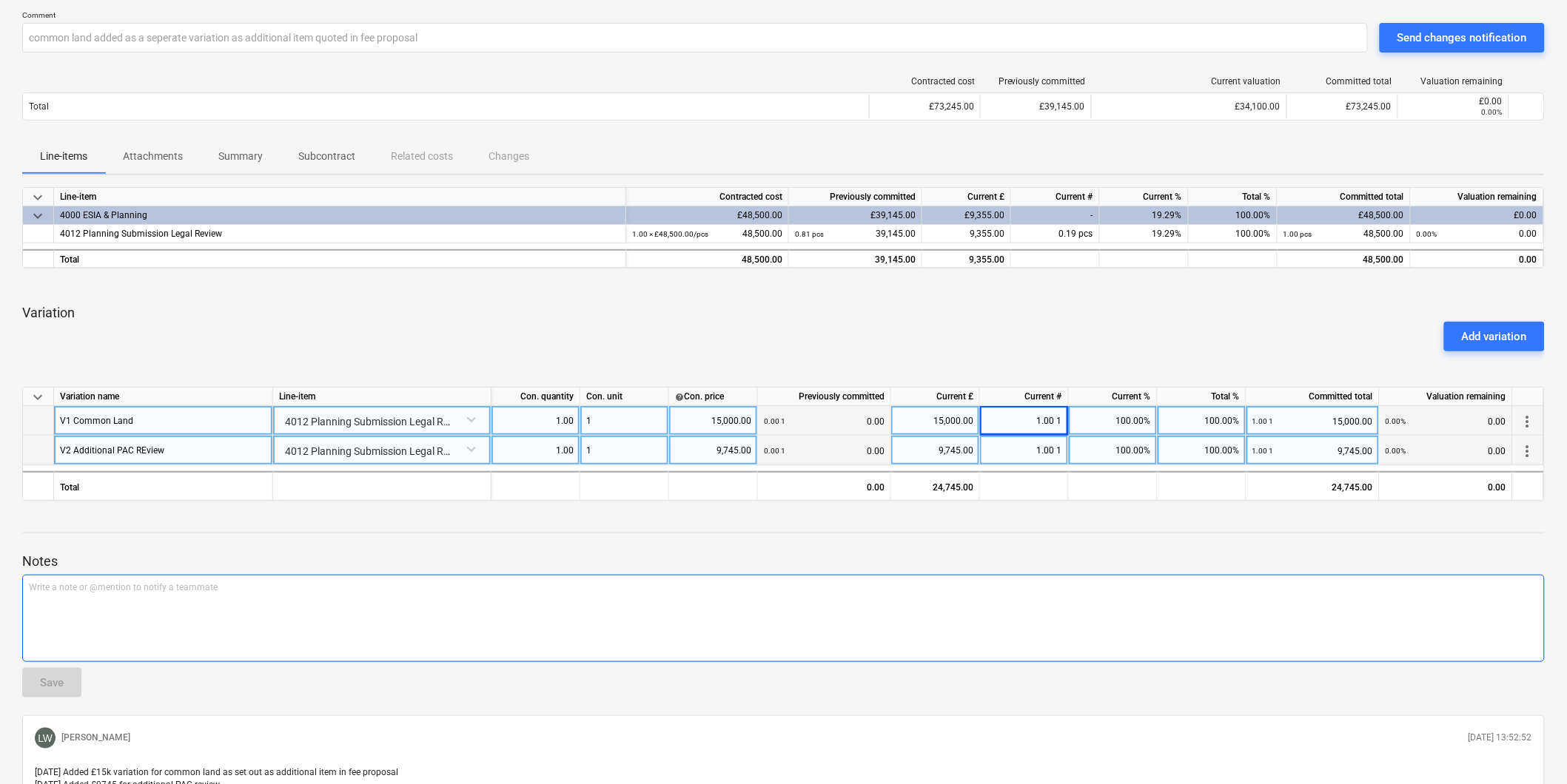
scroll to position [0, 0]
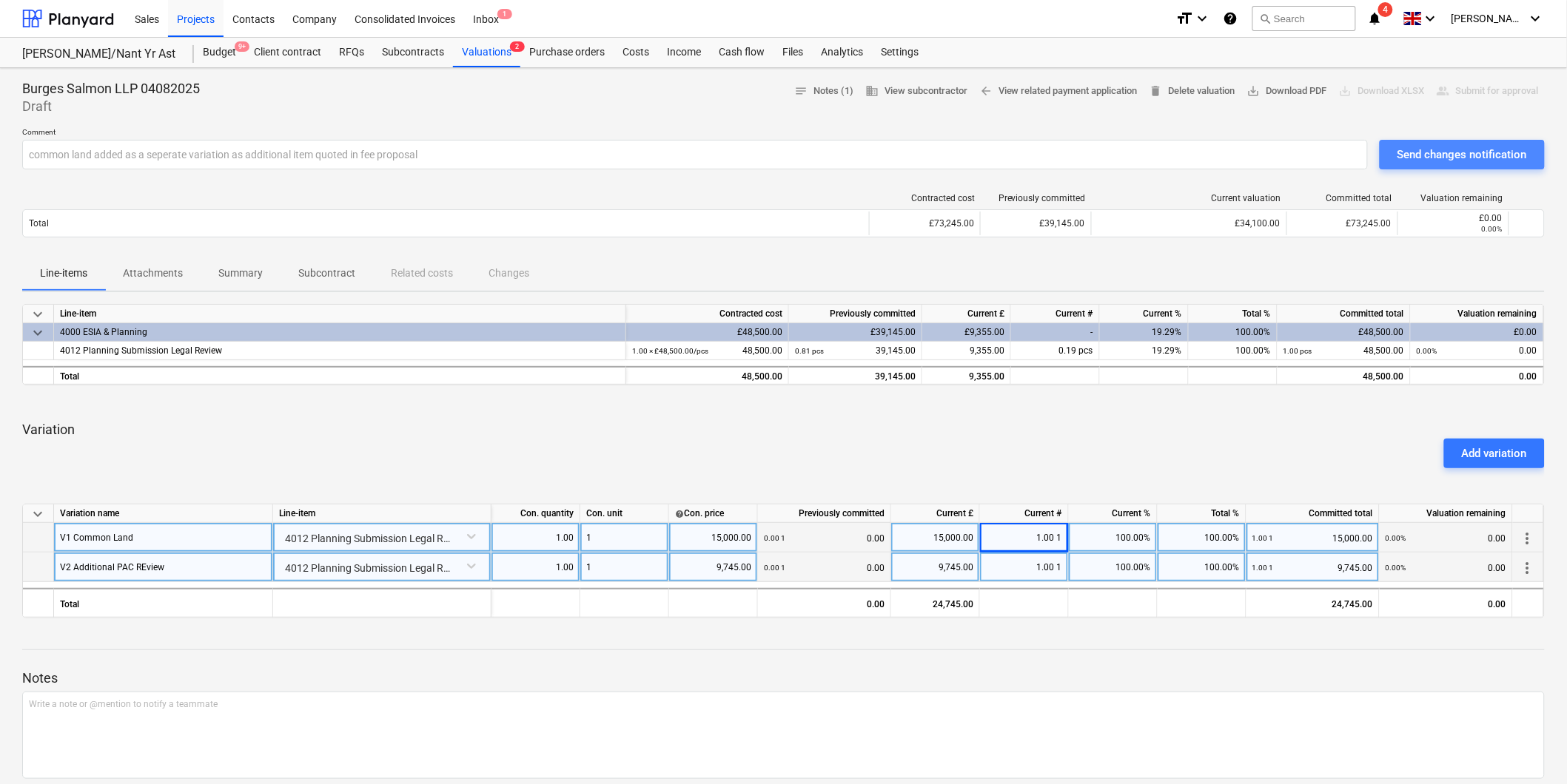
click at [728, 157] on div "Send changes notification" at bounding box center [1463, 155] width 129 height 19
